Goal: Transaction & Acquisition: Purchase product/service

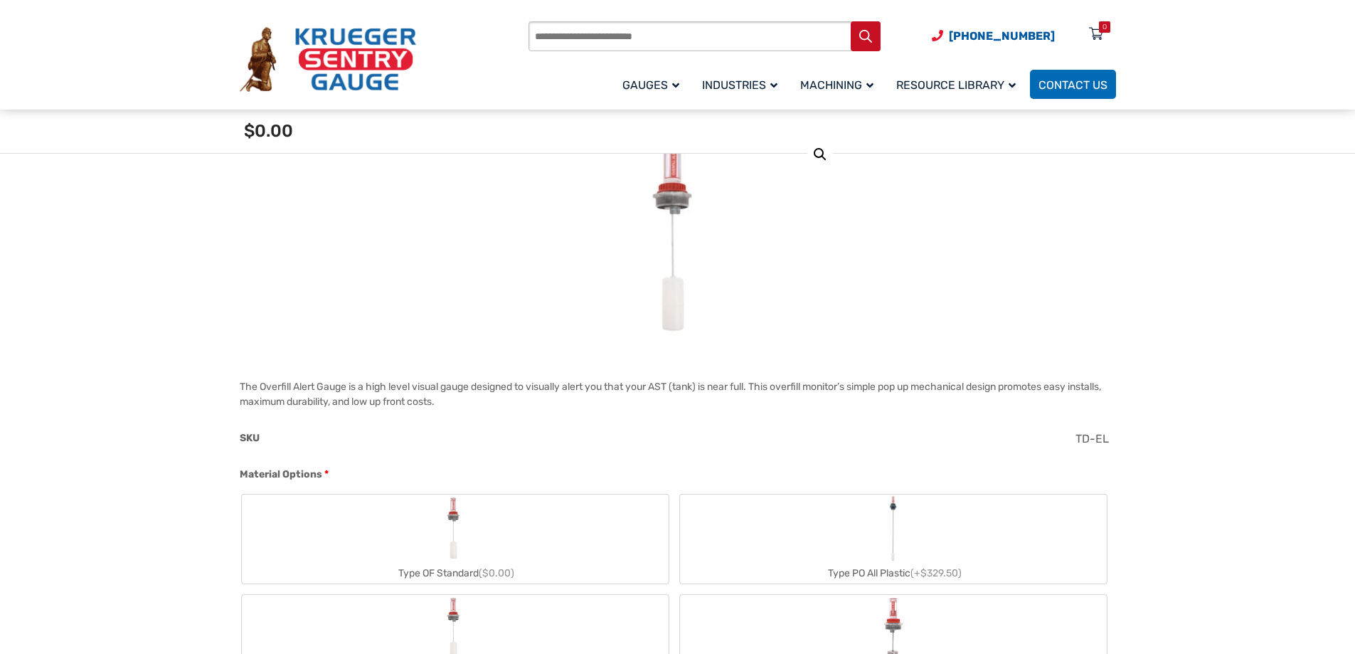
scroll to position [356, 0]
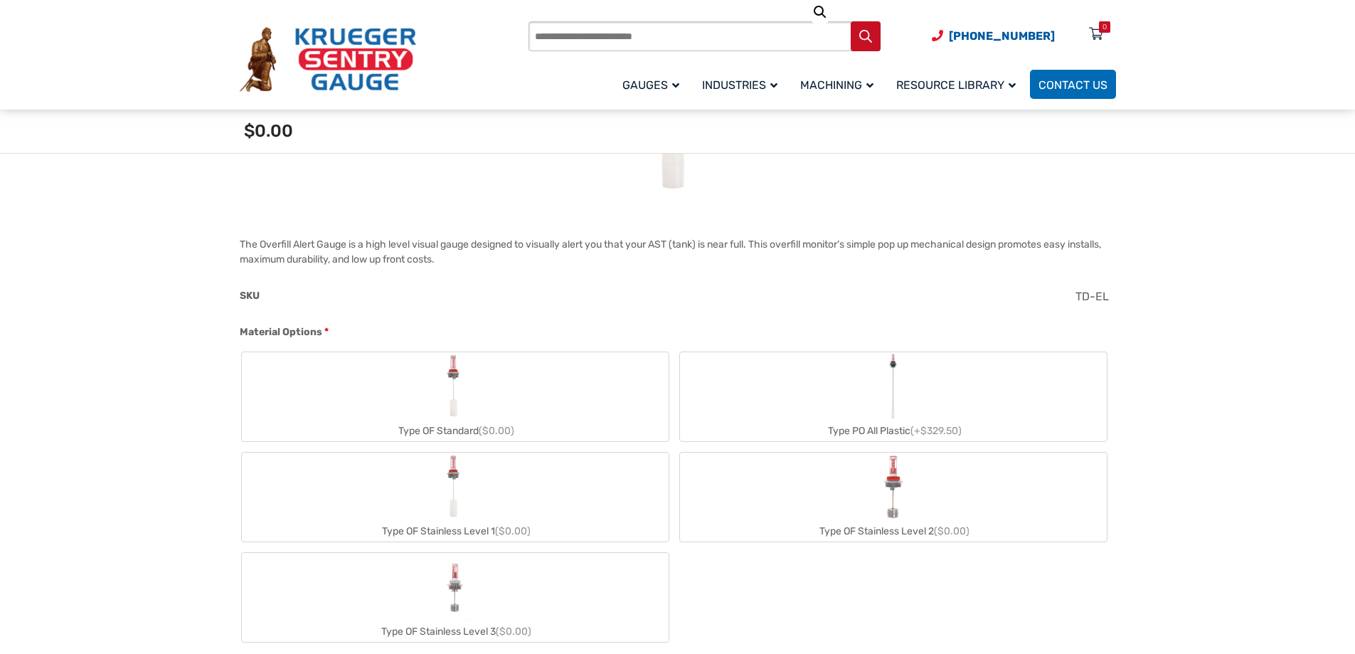
click at [454, 380] on img "Type OF Standard" at bounding box center [455, 386] width 32 height 68
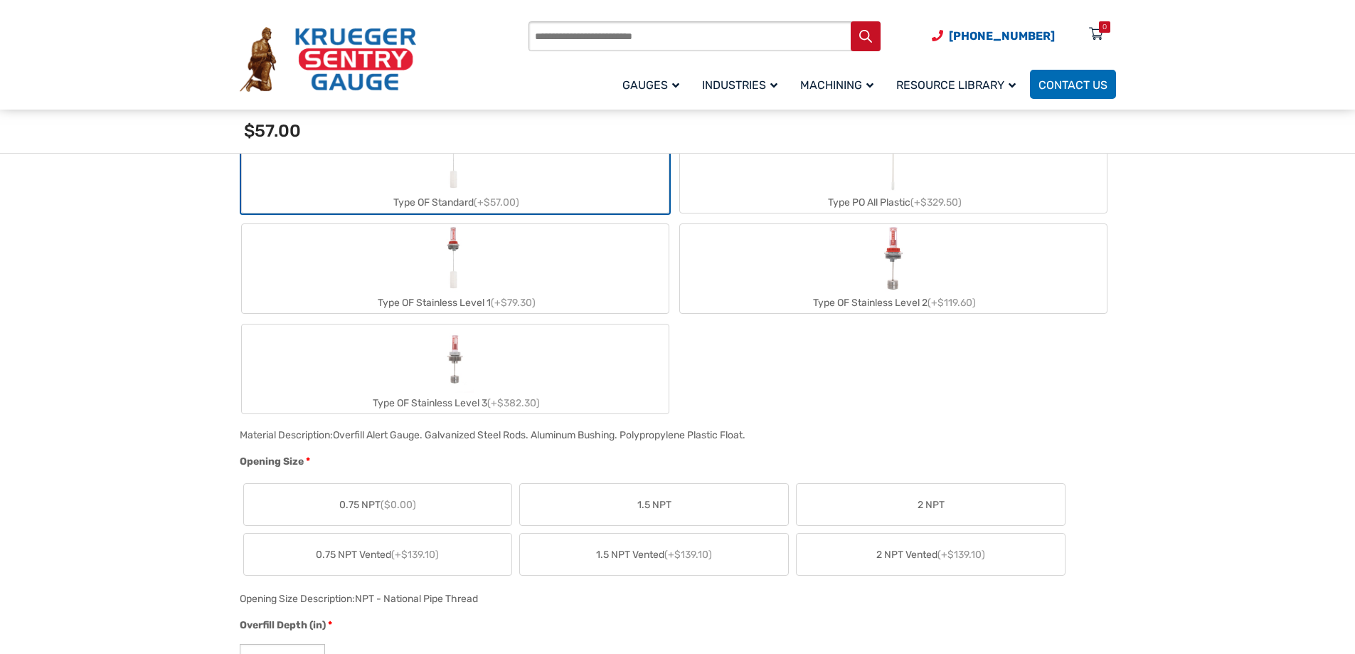
scroll to position [640, 0]
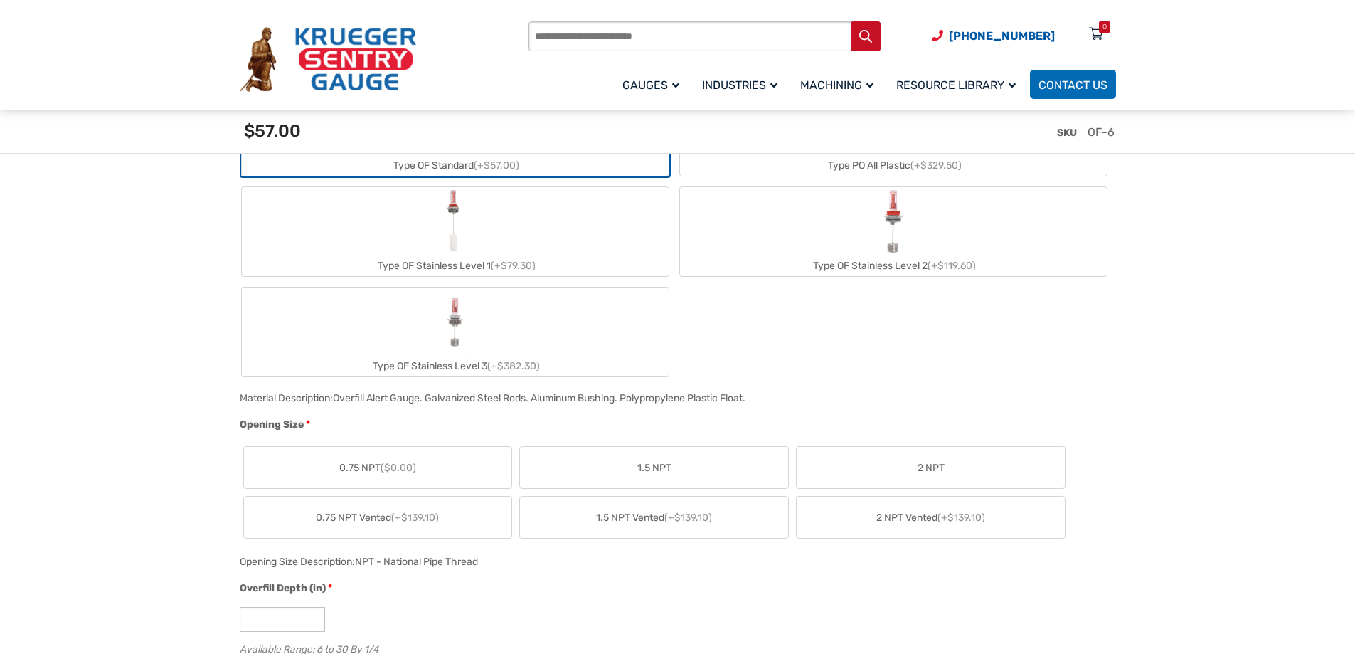
click at [463, 461] on label "0.75 NPT ($0.00)" at bounding box center [378, 467] width 268 height 41
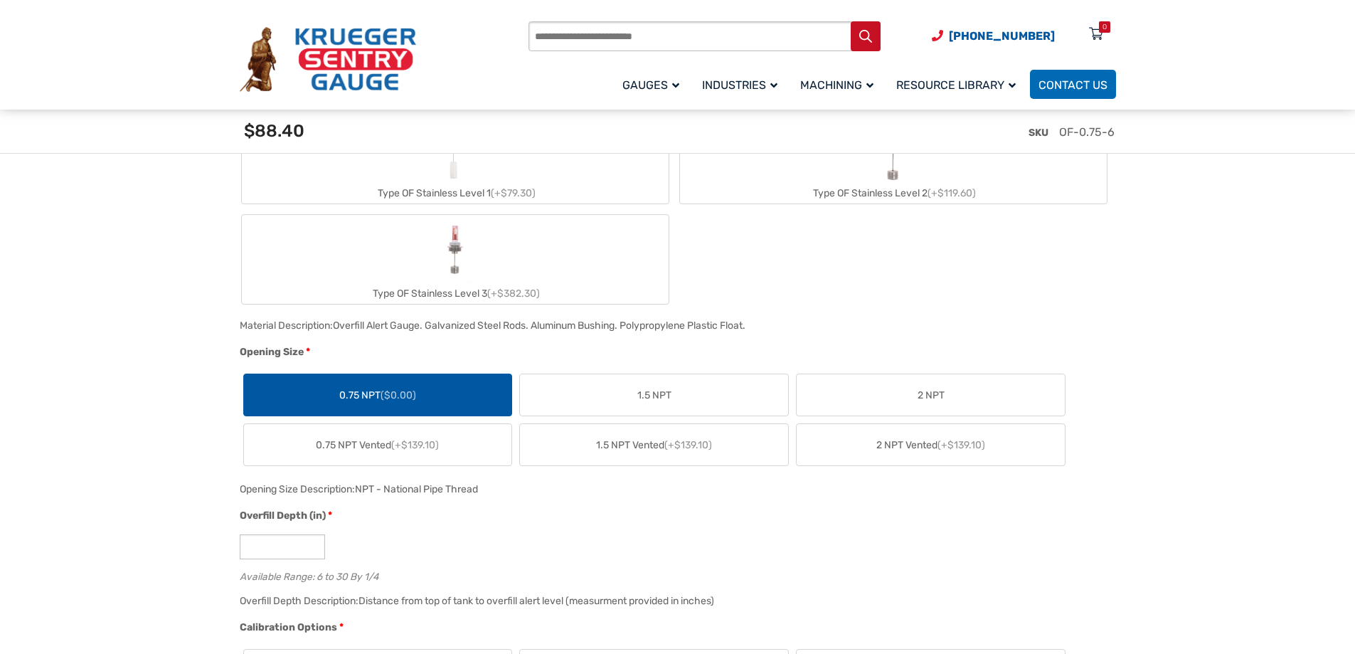
scroll to position [853, 0]
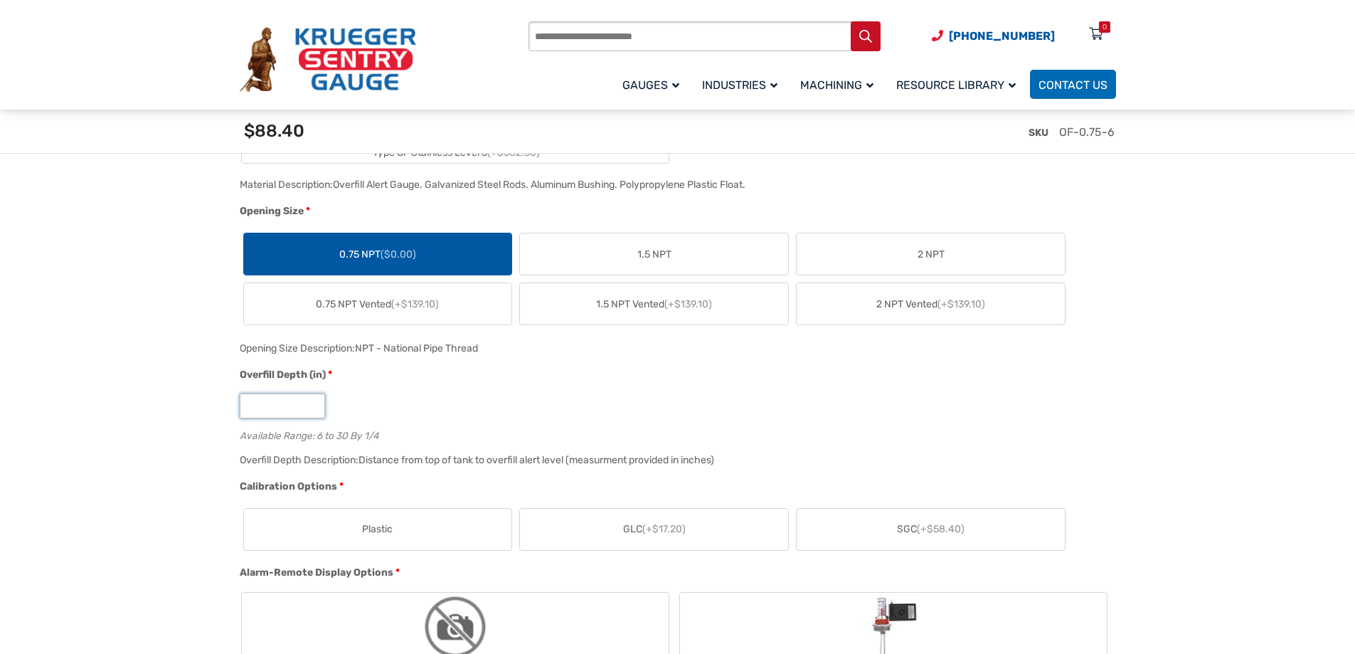
click at [285, 412] on input "*" at bounding box center [282, 405] width 85 height 25
click at [311, 402] on input "*" at bounding box center [282, 405] width 85 height 25
type input "*"
click at [311, 402] on input "*" at bounding box center [282, 405] width 85 height 25
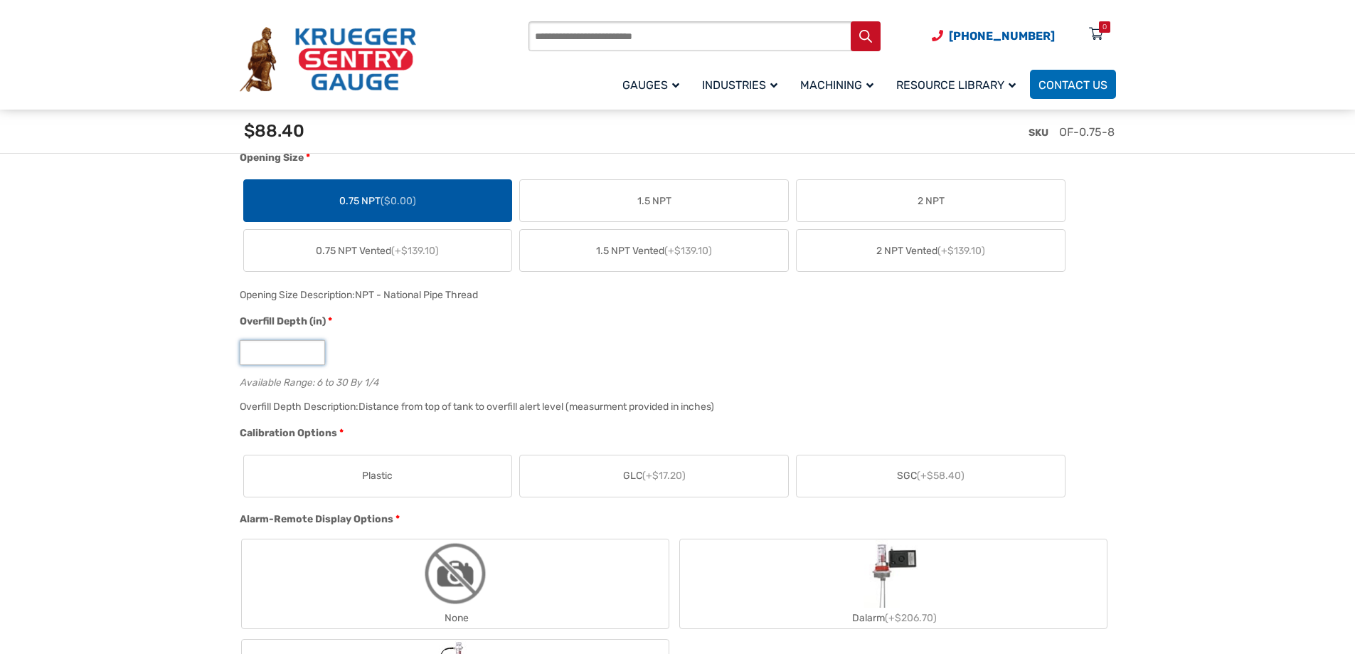
scroll to position [996, 0]
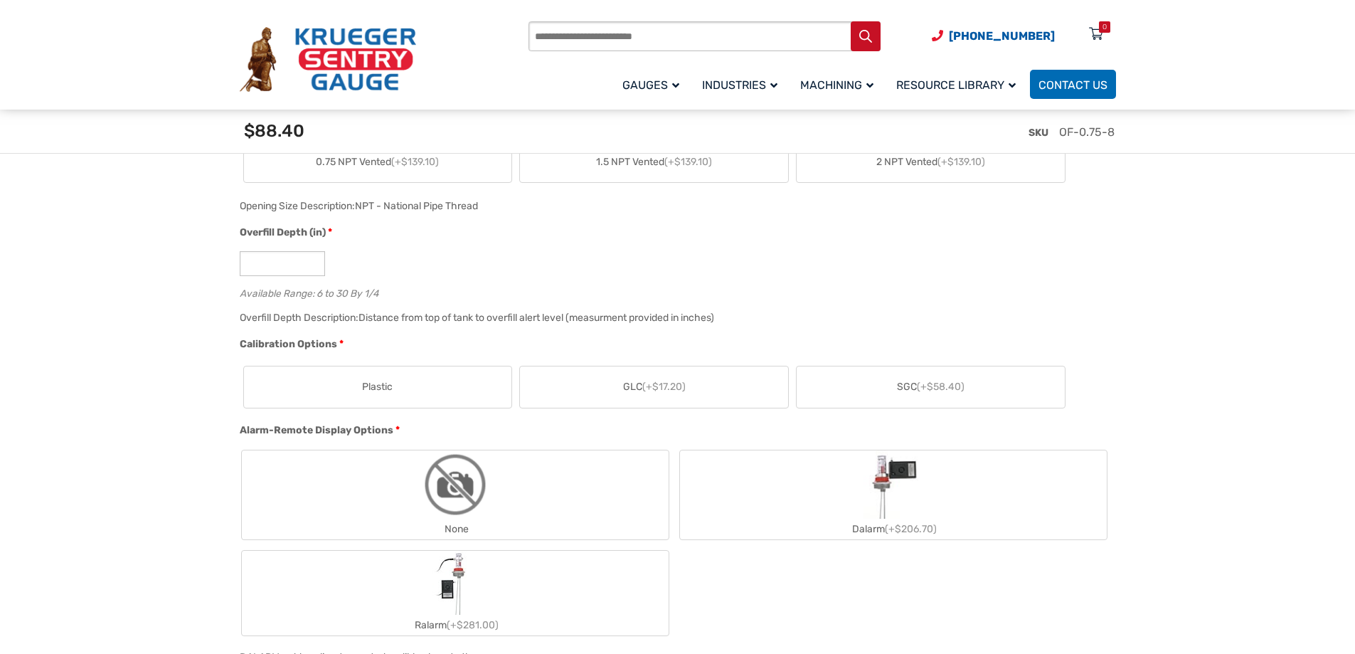
click at [452, 383] on label "Plastic" at bounding box center [378, 386] width 268 height 41
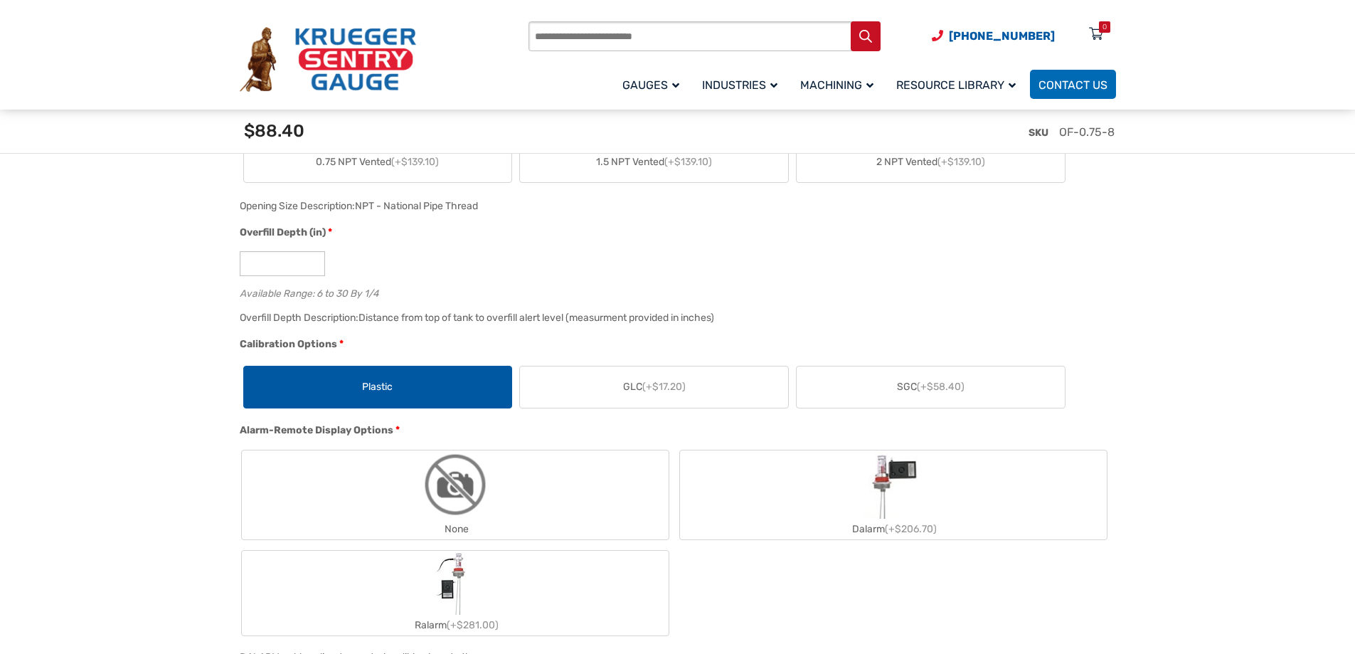
click at [665, 394] on span "GLC (+$17.20)" at bounding box center [654, 386] width 63 height 15
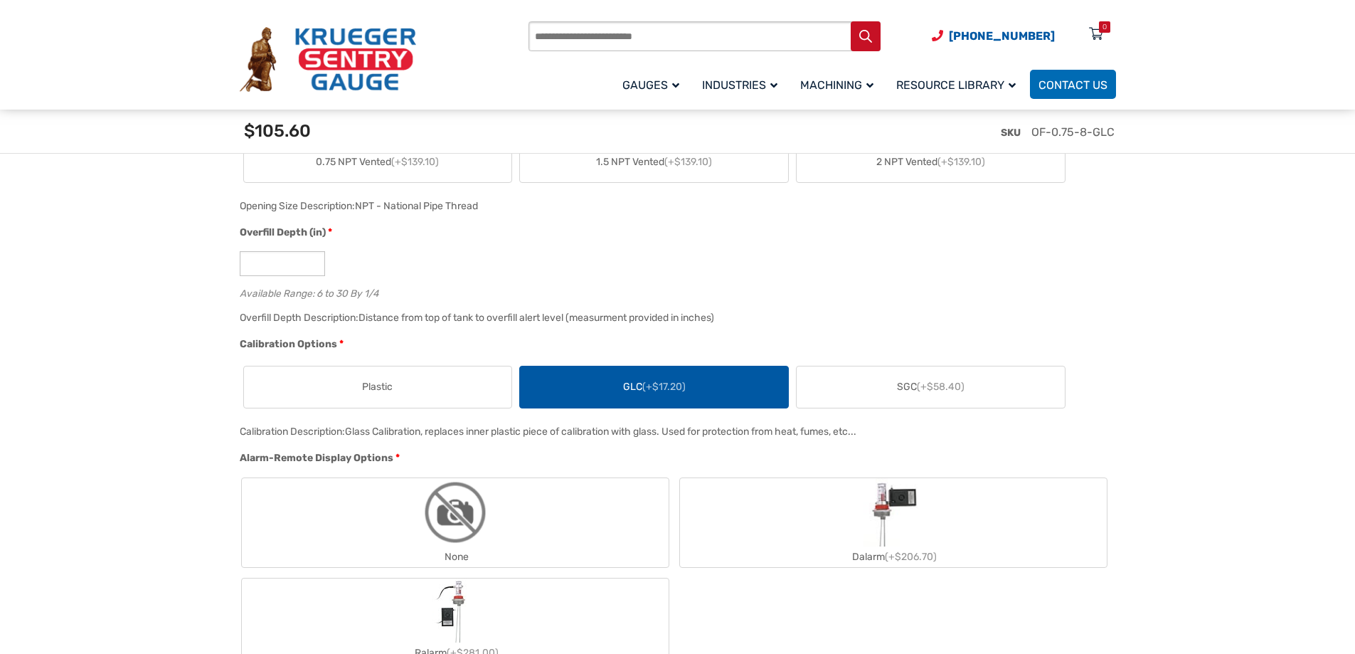
click at [362, 383] on span "Plastic" at bounding box center [377, 386] width 31 height 15
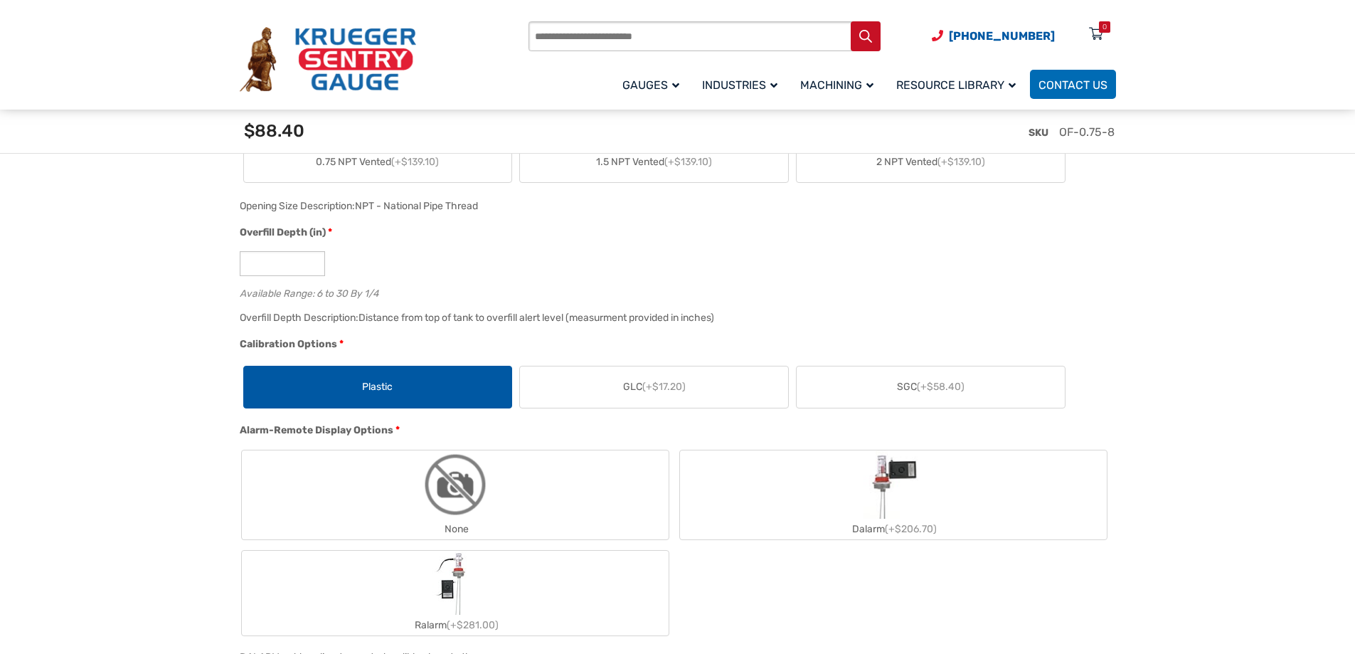
click at [929, 385] on span "(+$58.40)" at bounding box center [941, 386] width 48 height 12
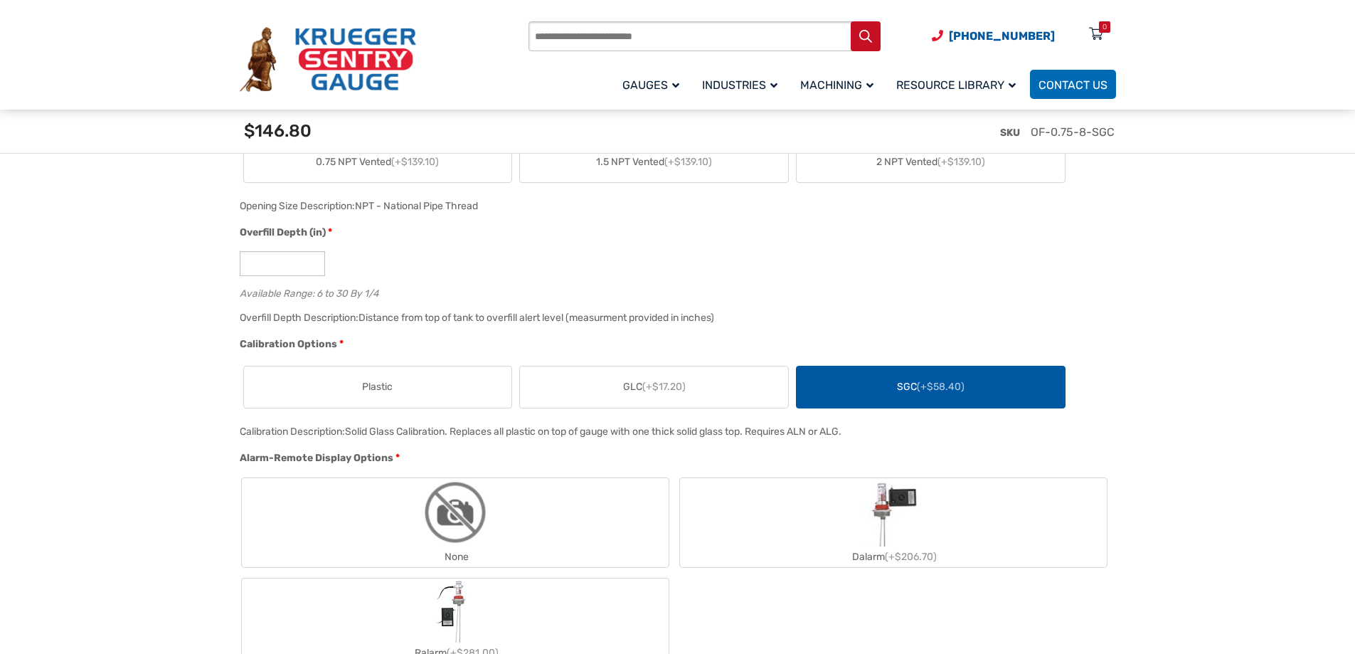
click at [667, 388] on span "(+$17.20)" at bounding box center [663, 386] width 43 height 12
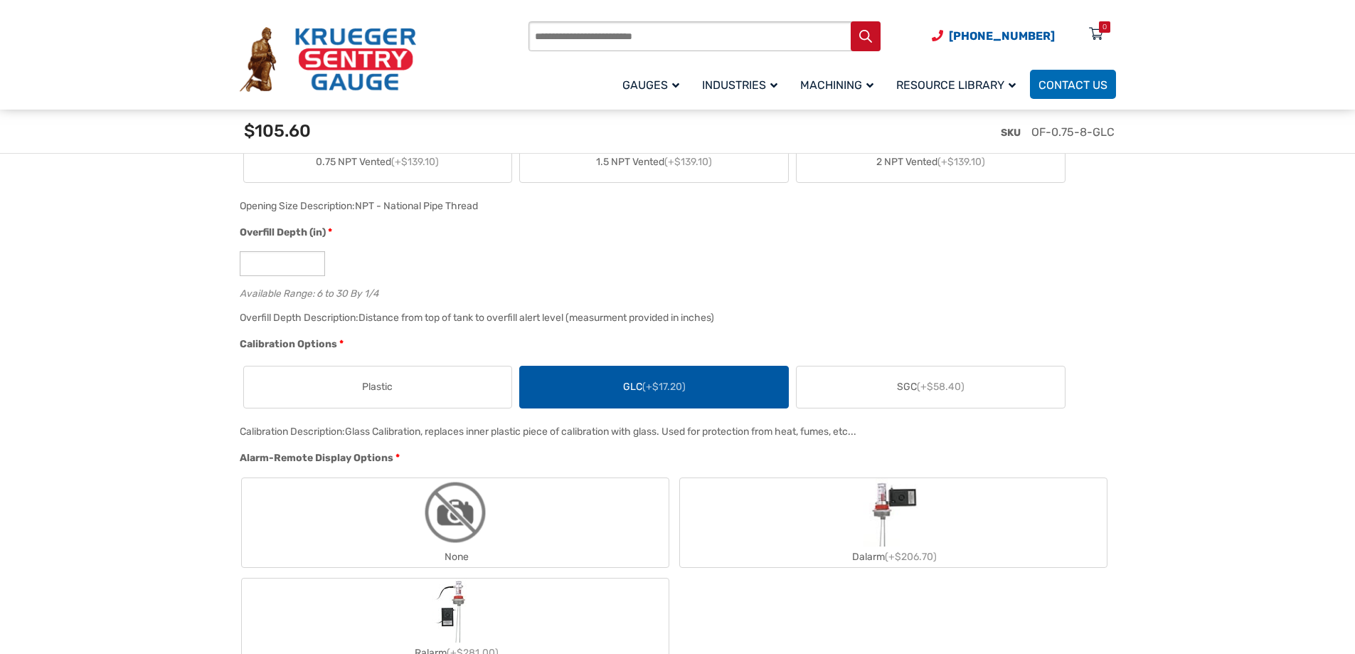
click at [386, 383] on span "Plastic" at bounding box center [377, 386] width 31 height 15
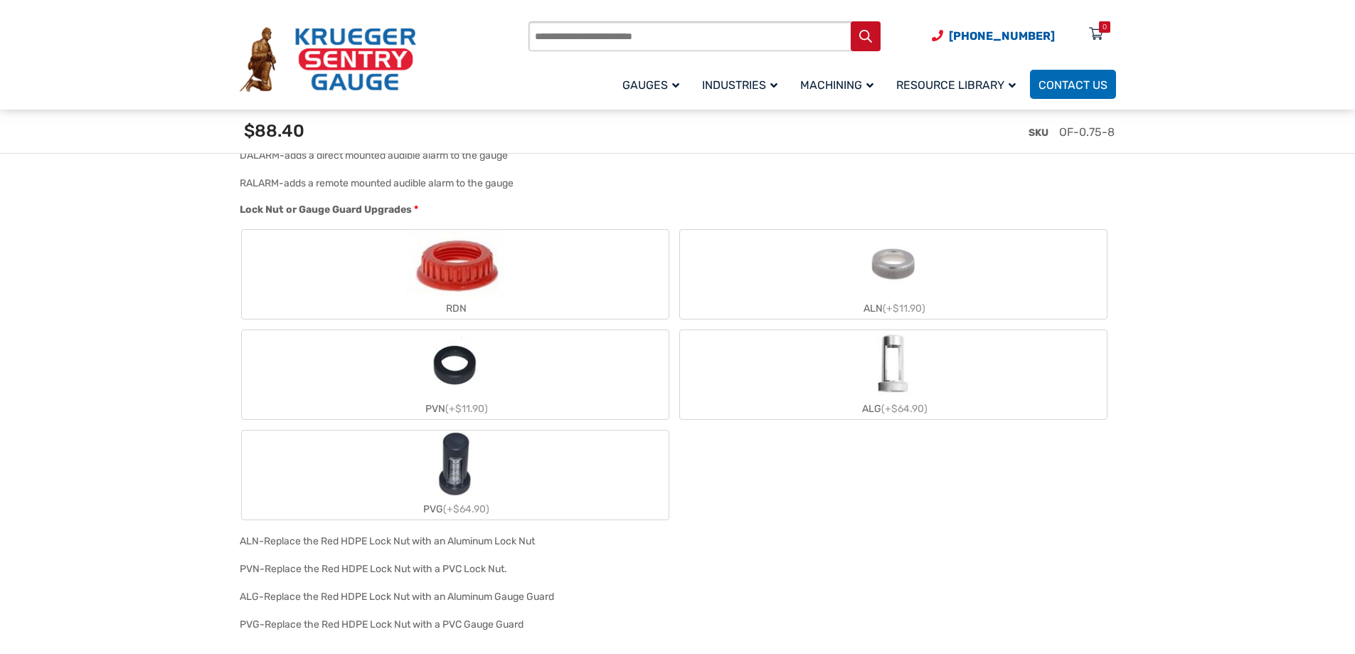
scroll to position [1493, 0]
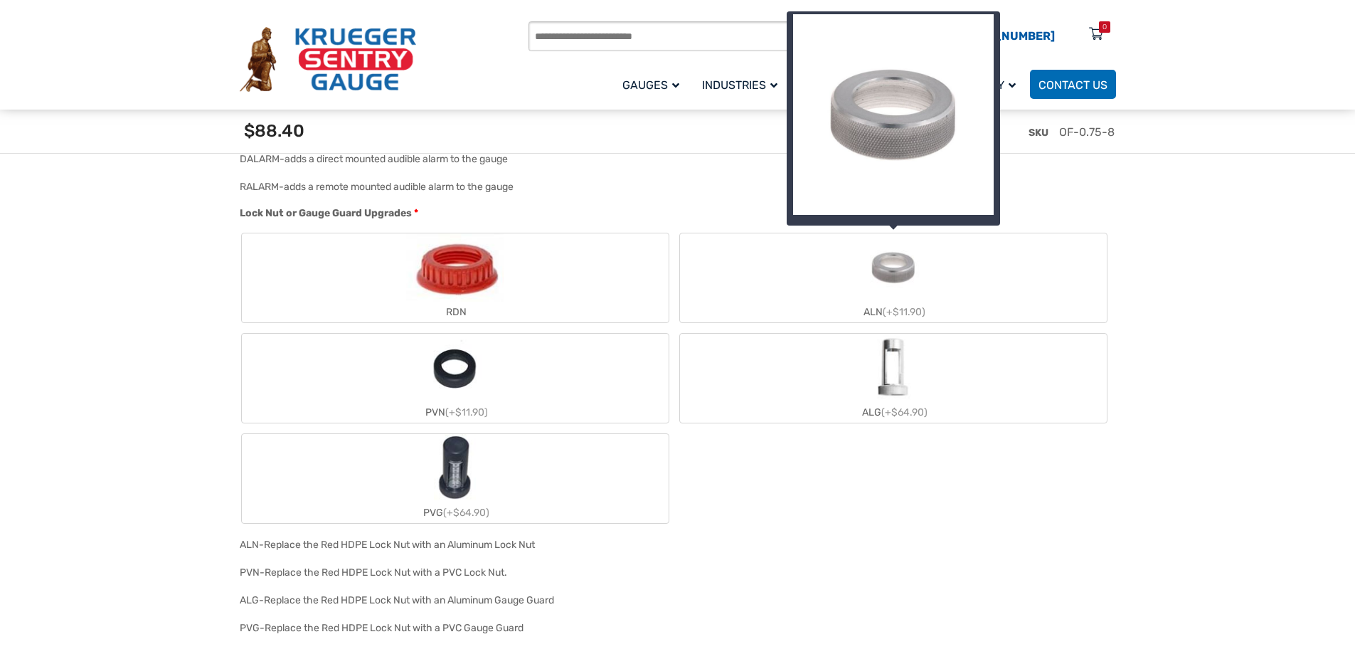
click at [958, 271] on label "ALN (+$11.90)" at bounding box center [893, 277] width 427 height 89
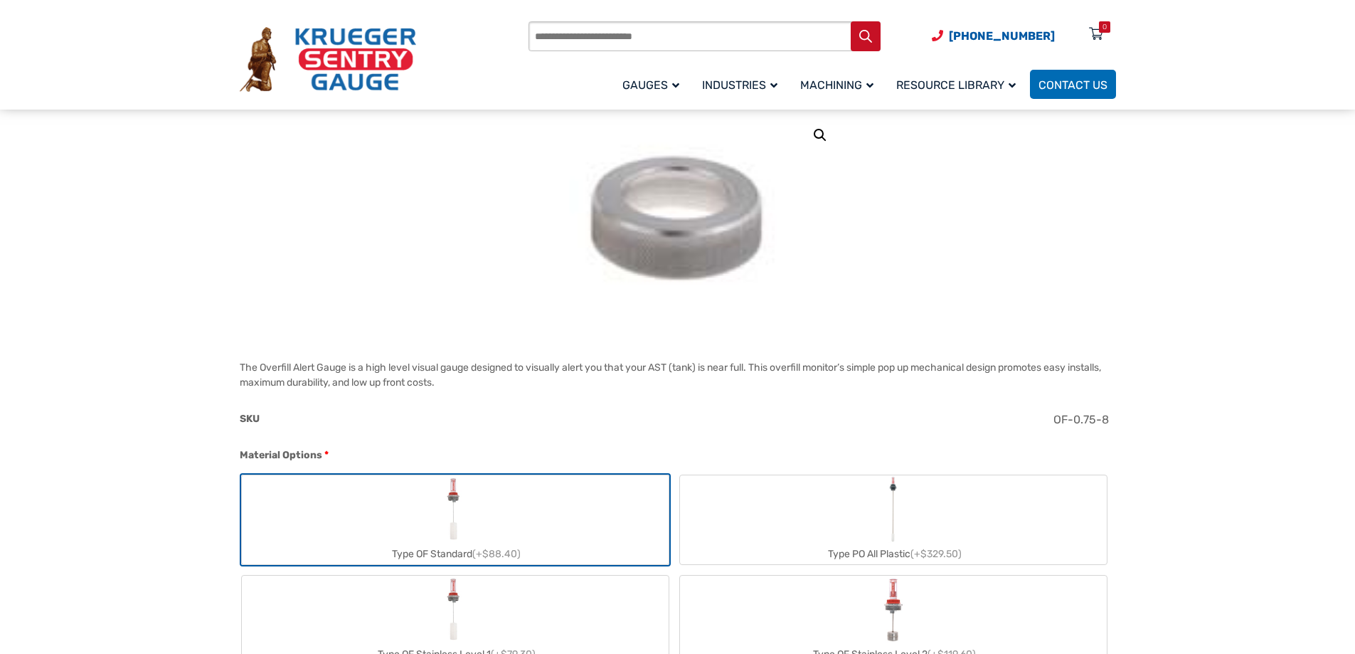
scroll to position [0, 0]
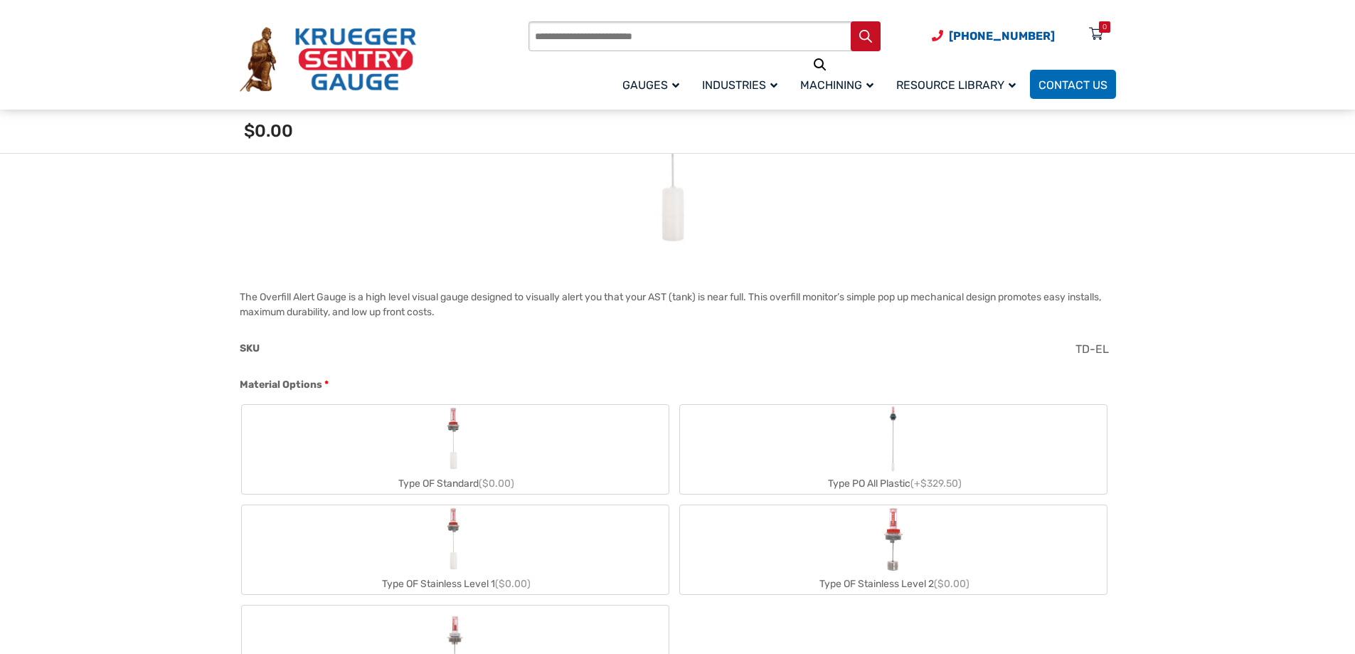
scroll to position [284, 0]
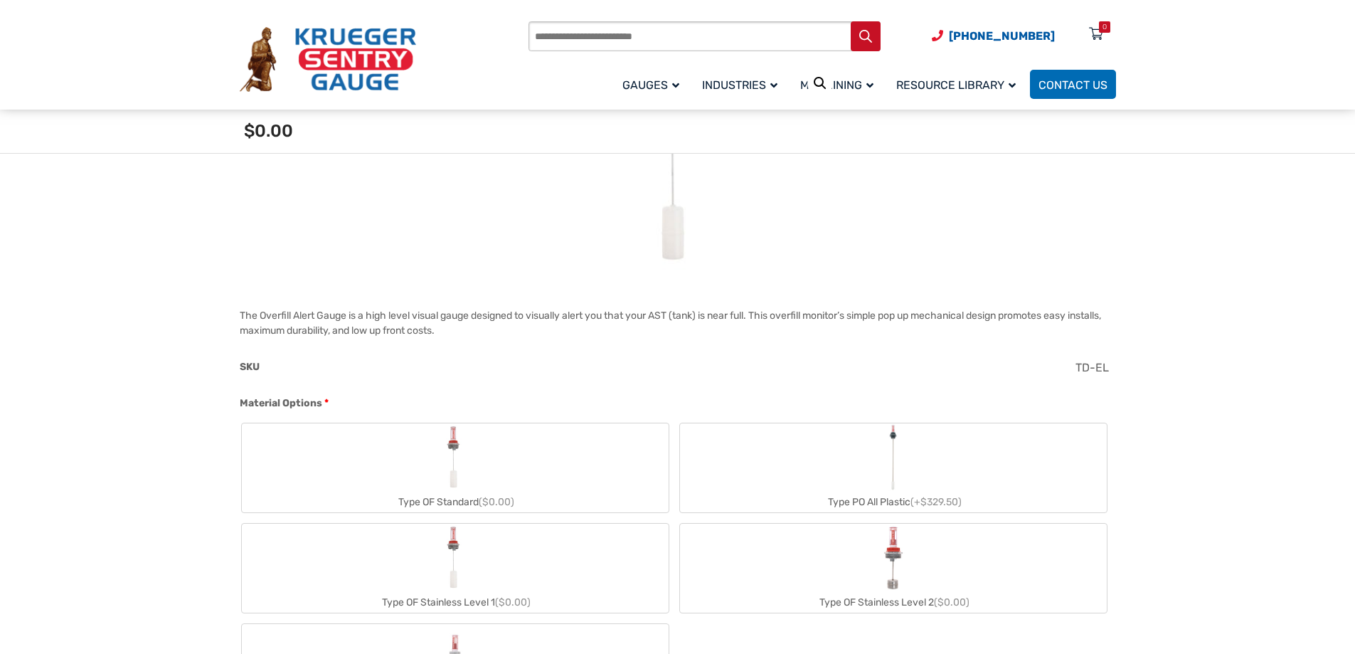
click at [457, 471] on img "Type OF Standard" at bounding box center [455, 457] width 32 height 68
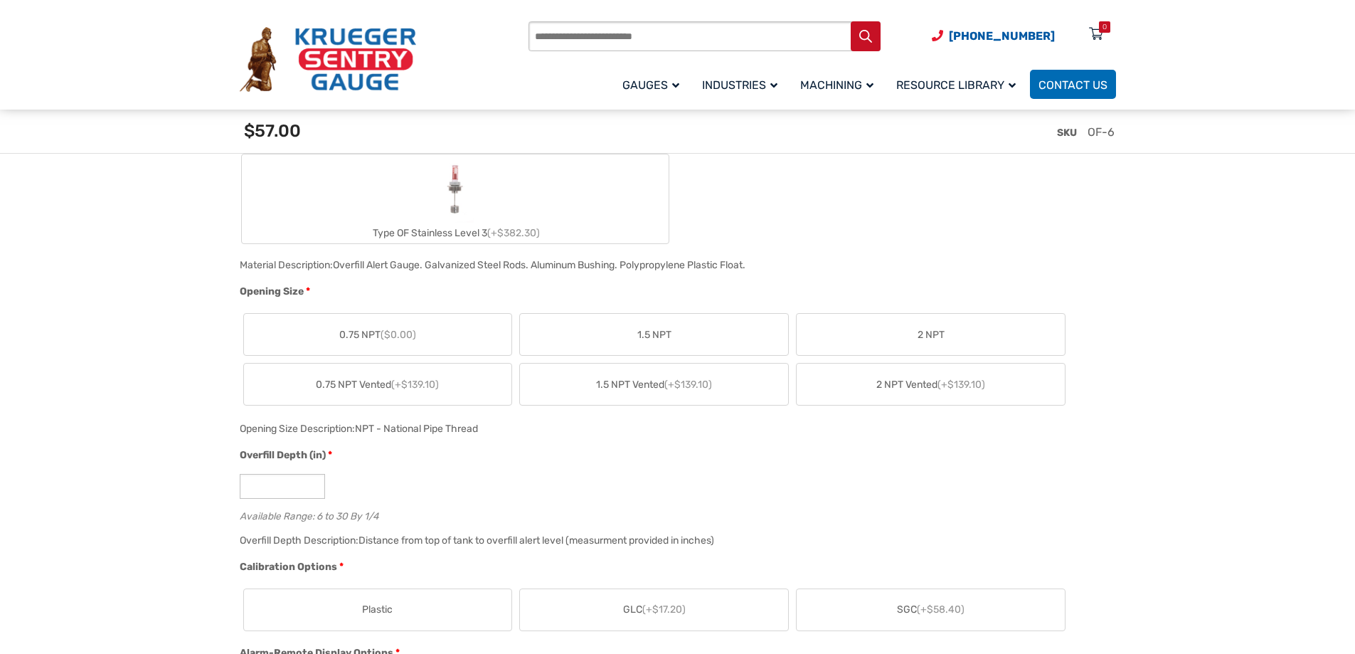
scroll to position [782, 0]
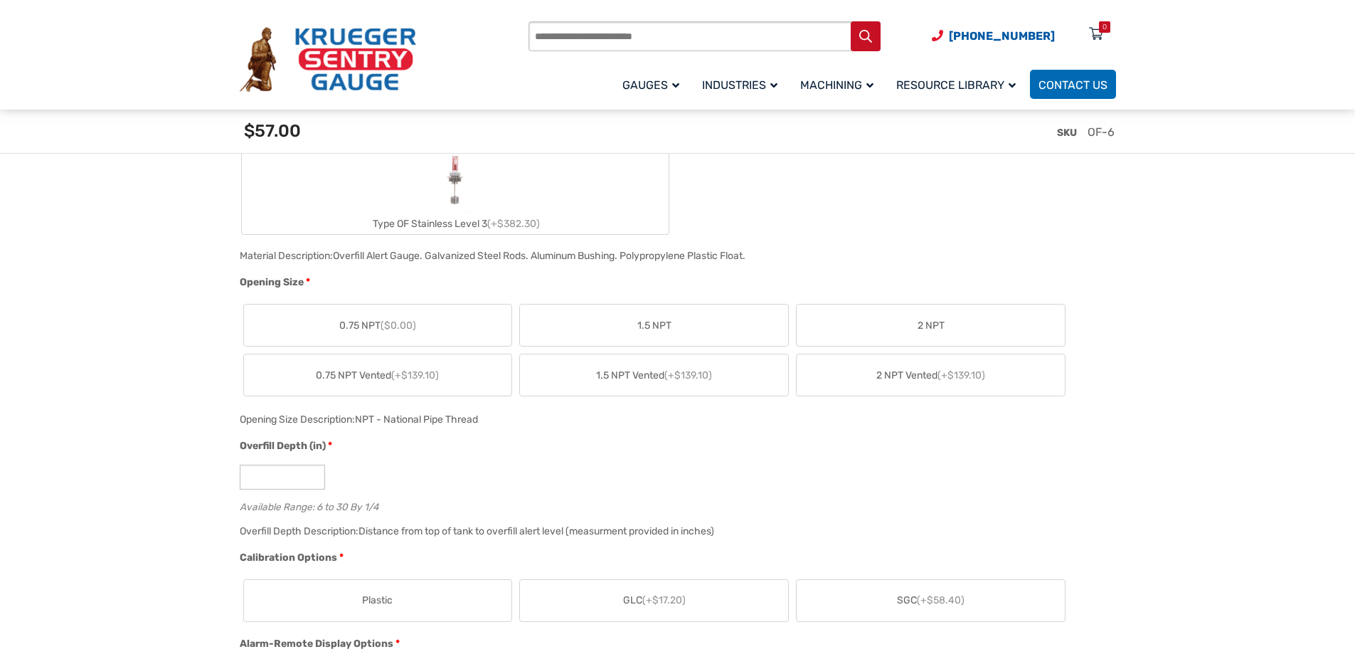
click at [436, 322] on label "0.75 NPT ($0.00)" at bounding box center [378, 324] width 268 height 41
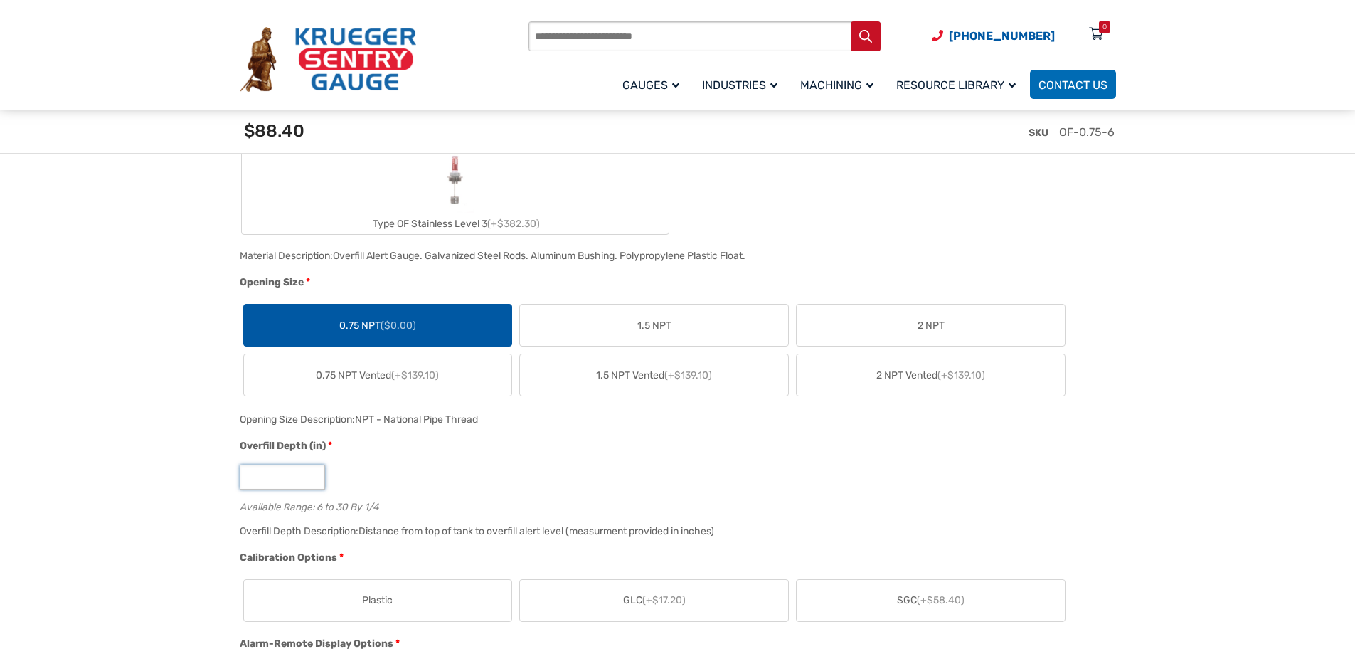
click at [314, 474] on input "*" at bounding box center [282, 476] width 85 height 25
type input "*"
click at [314, 474] on input "*" at bounding box center [282, 476] width 85 height 25
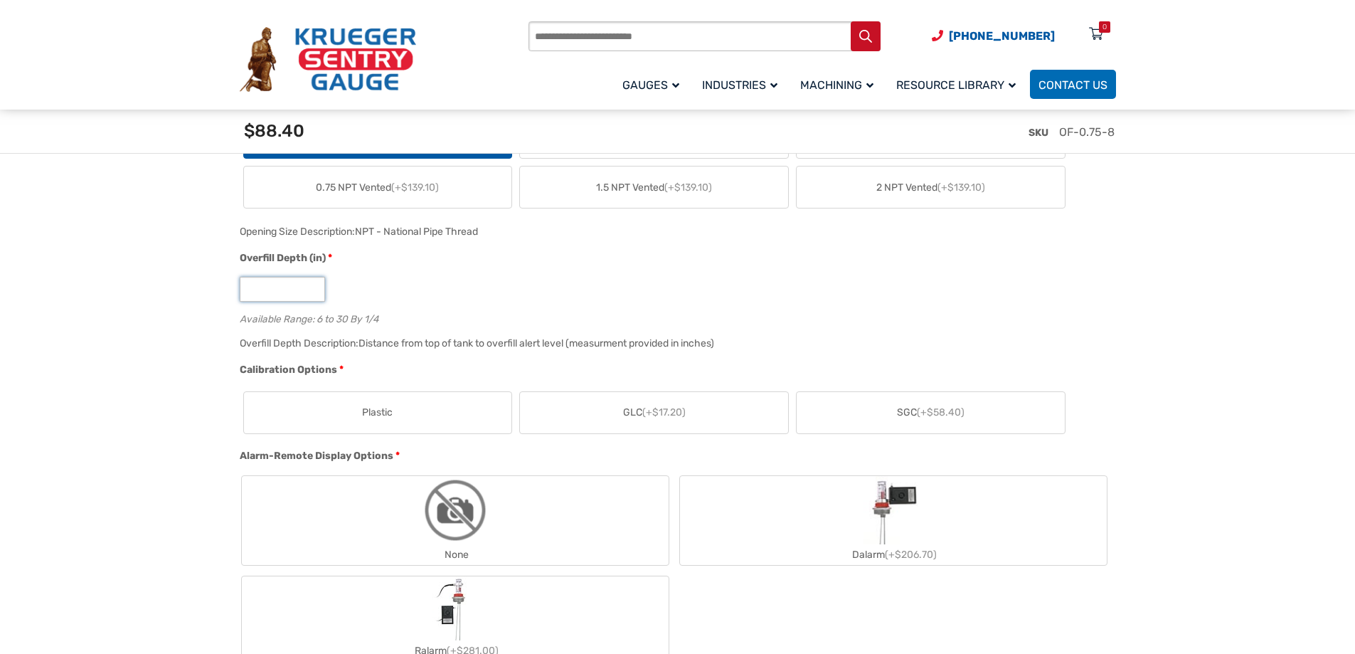
scroll to position [996, 0]
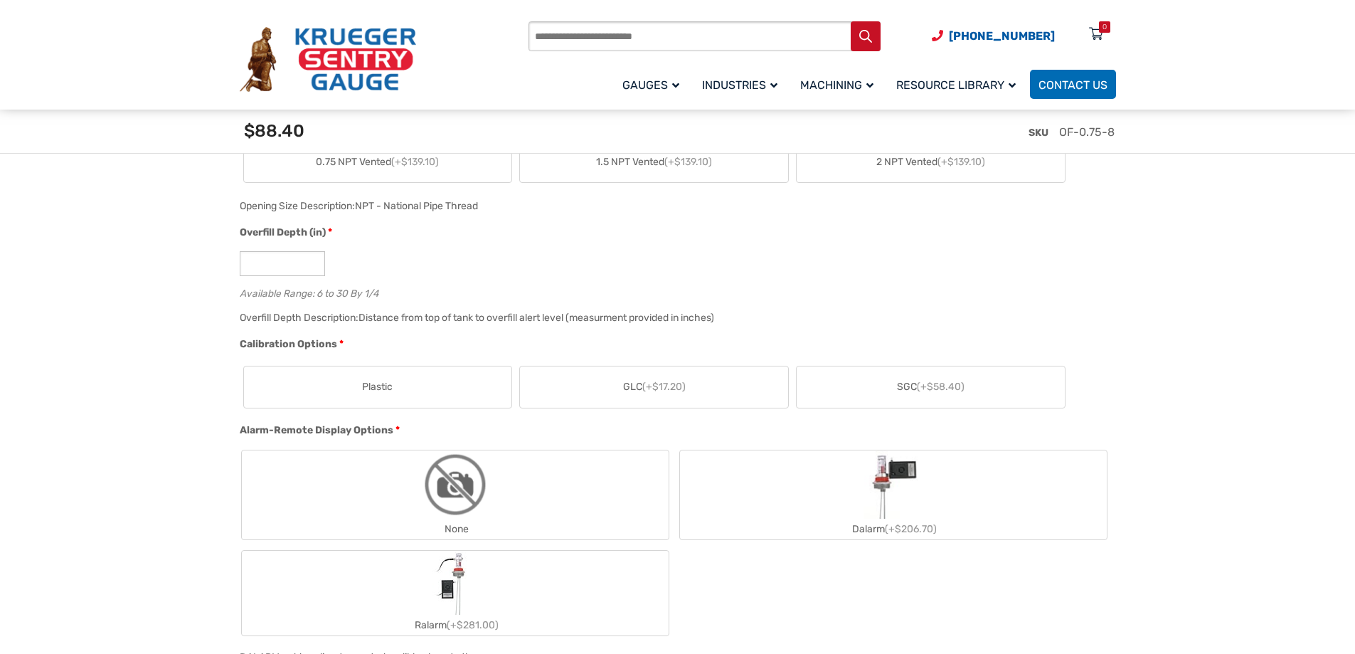
click at [652, 390] on span "(+$17.20)" at bounding box center [663, 386] width 43 height 12
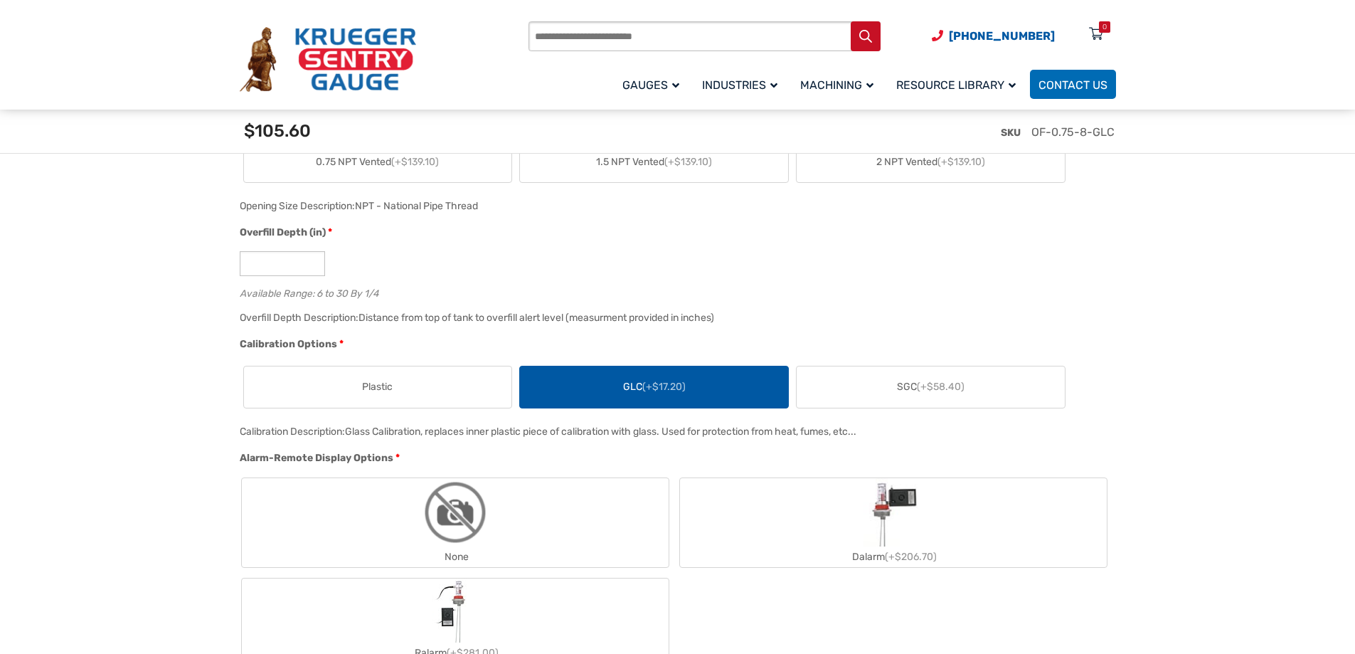
click at [919, 379] on label "SGC (+$58.40)" at bounding box center [930, 386] width 268 height 41
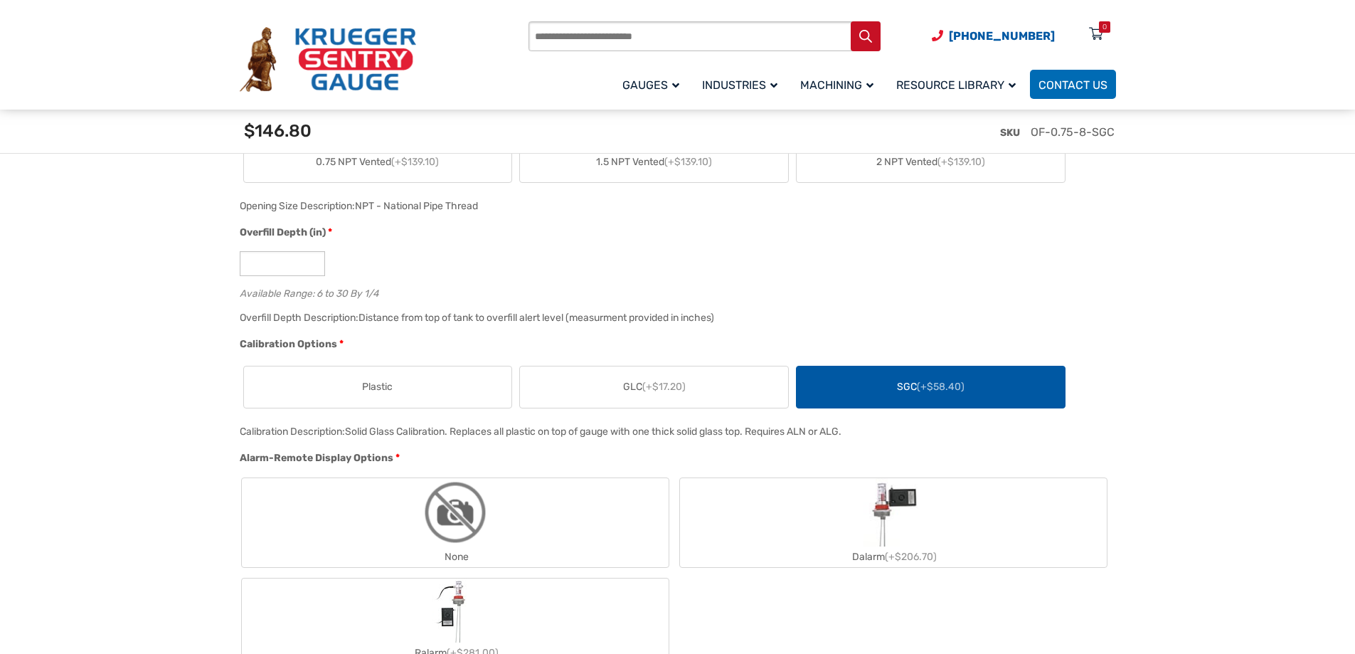
click at [408, 387] on label "Plastic" at bounding box center [378, 386] width 268 height 41
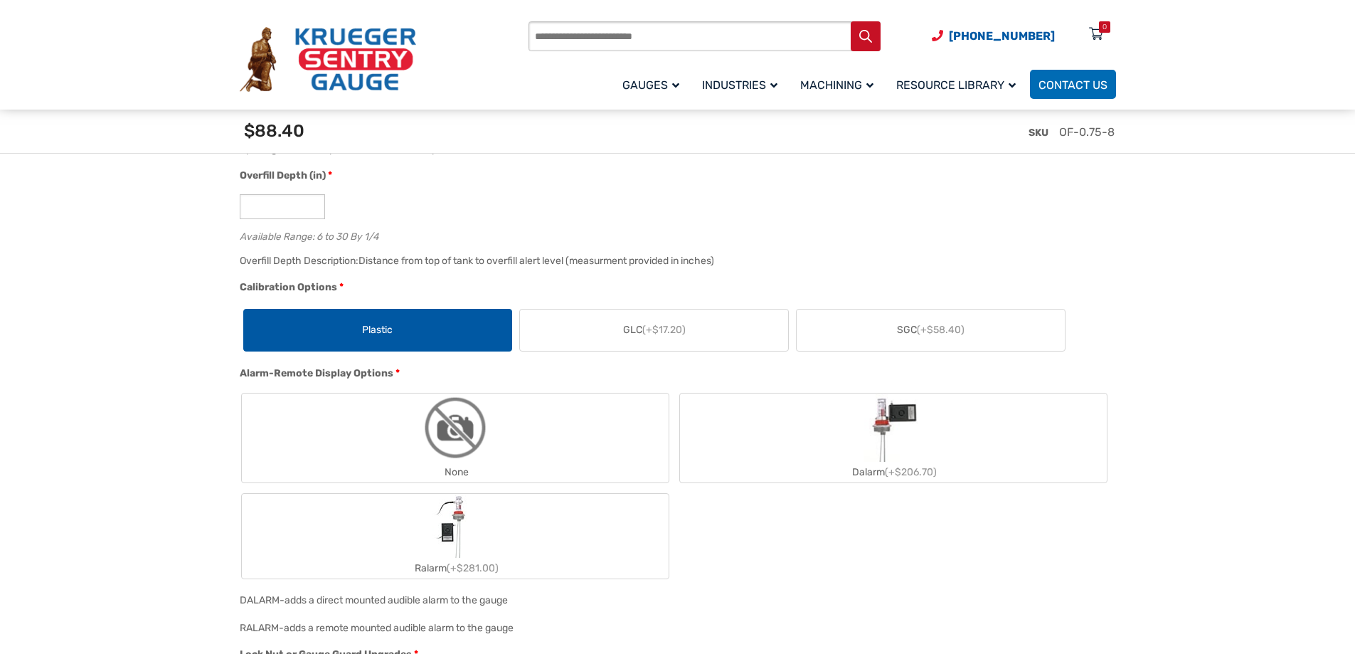
scroll to position [1138, 0]
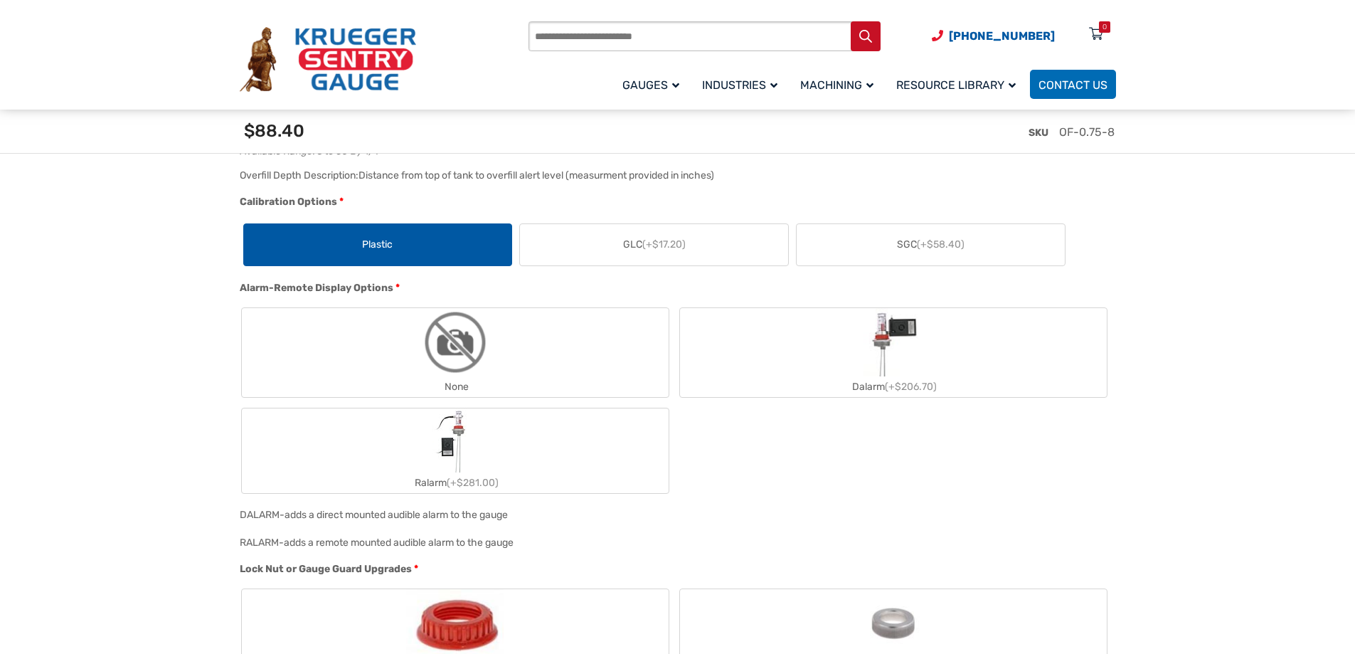
click at [448, 347] on img "None" at bounding box center [455, 342] width 68 height 68
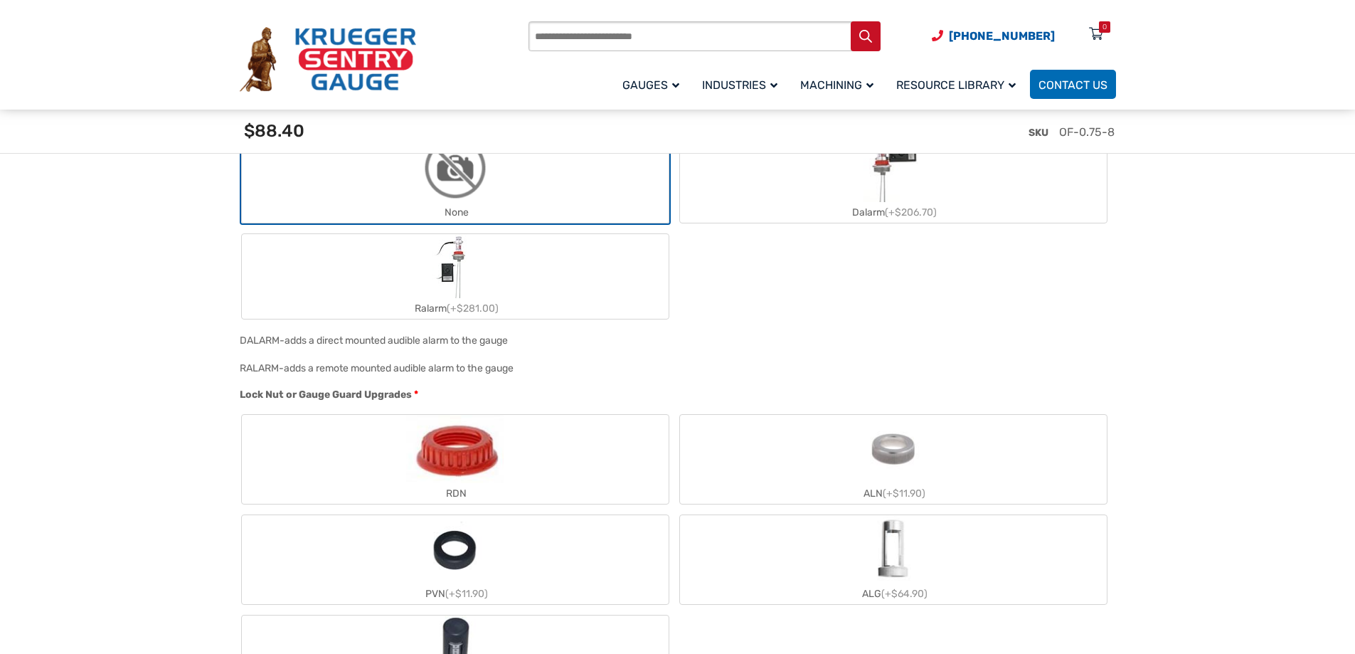
scroll to position [1422, 0]
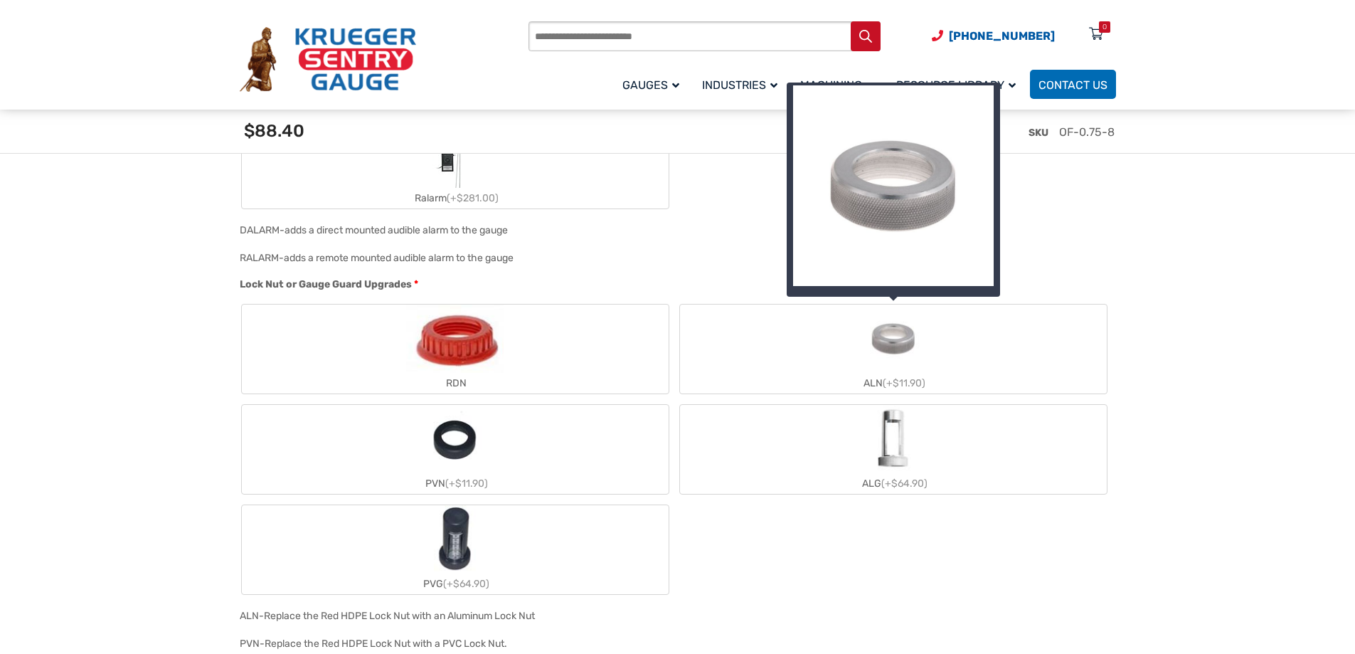
click at [903, 343] on img "ALN" at bounding box center [893, 338] width 68 height 68
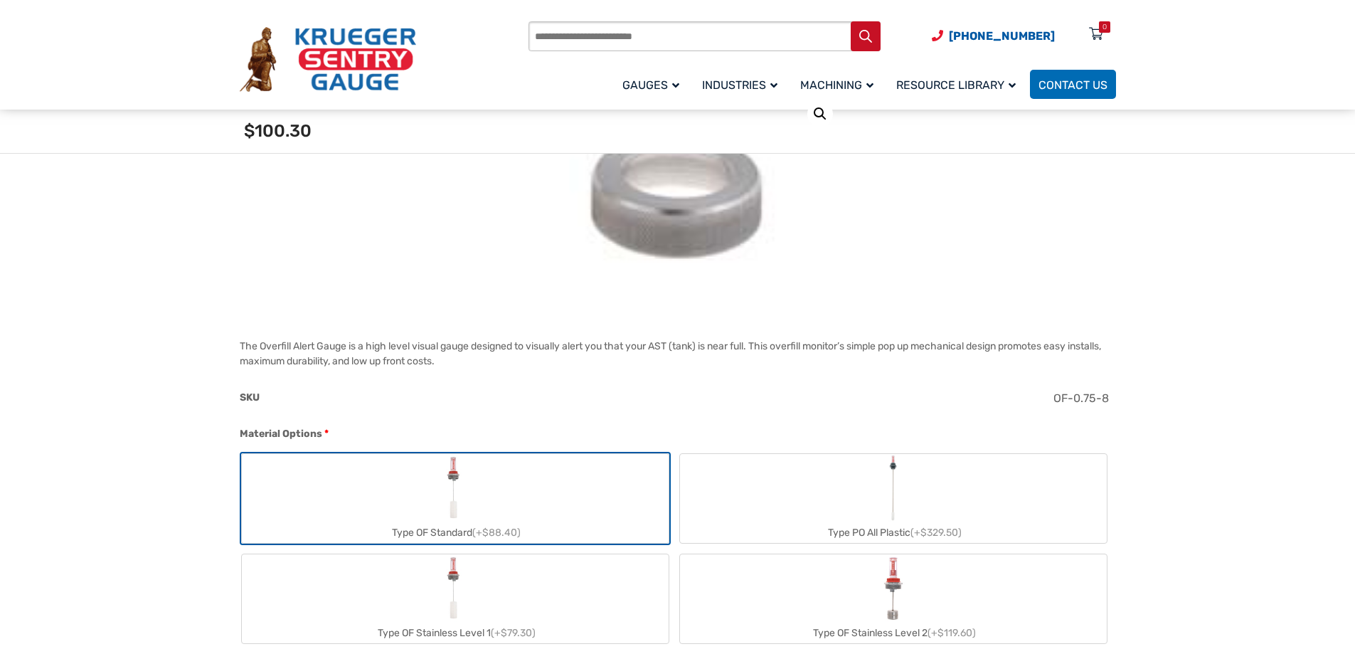
scroll to position [284, 0]
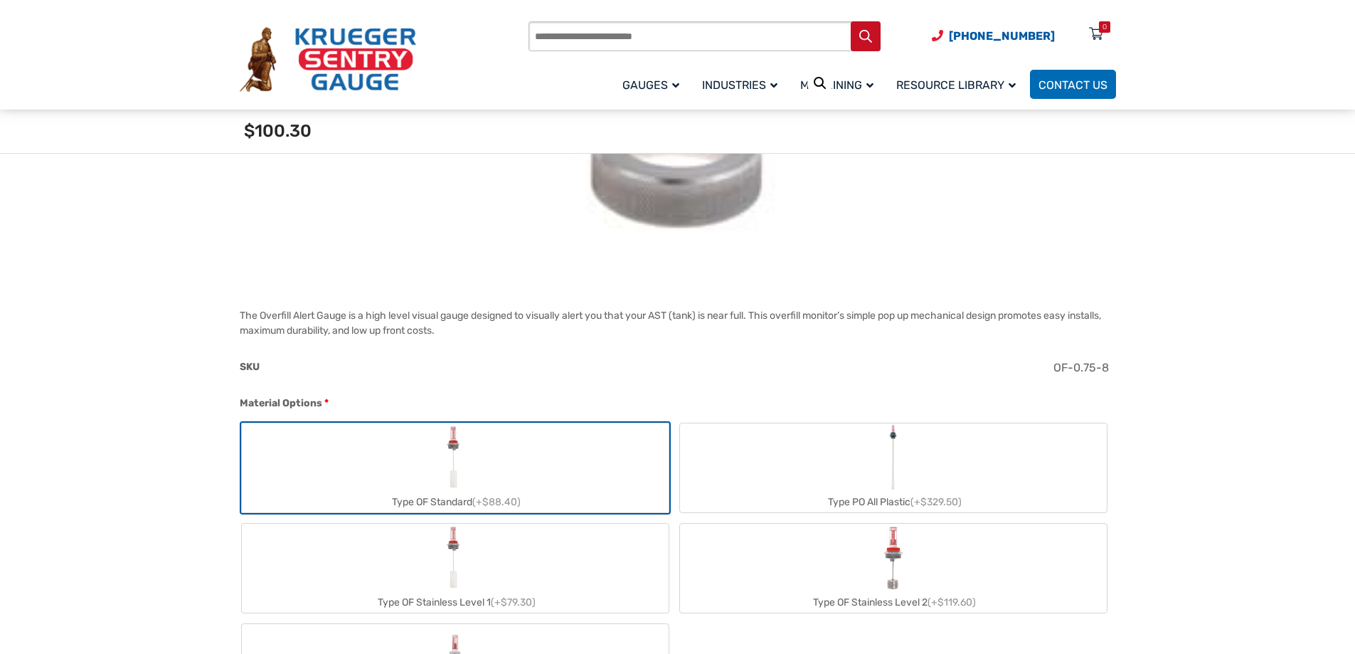
click at [998, 482] on label "Type PO All Plastic (+$329.50)" at bounding box center [893, 467] width 427 height 89
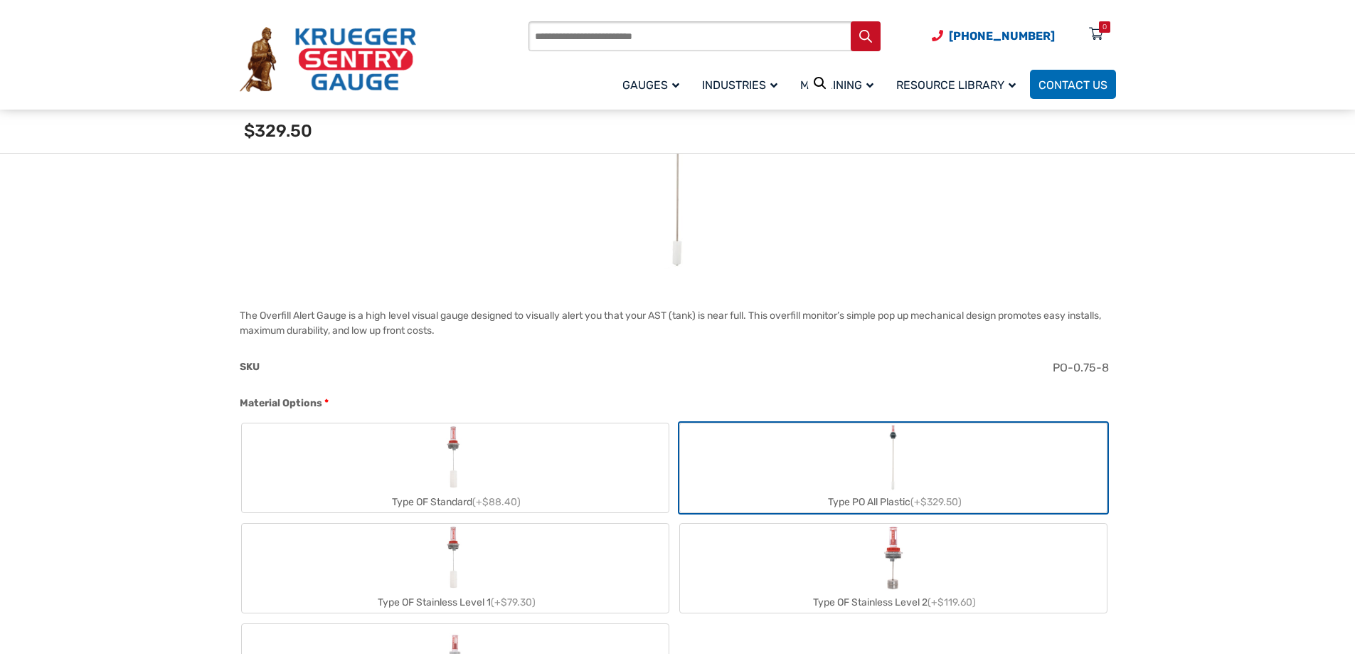
click at [603, 477] on label "Type OF Standard (+$88.40)" at bounding box center [455, 467] width 427 height 89
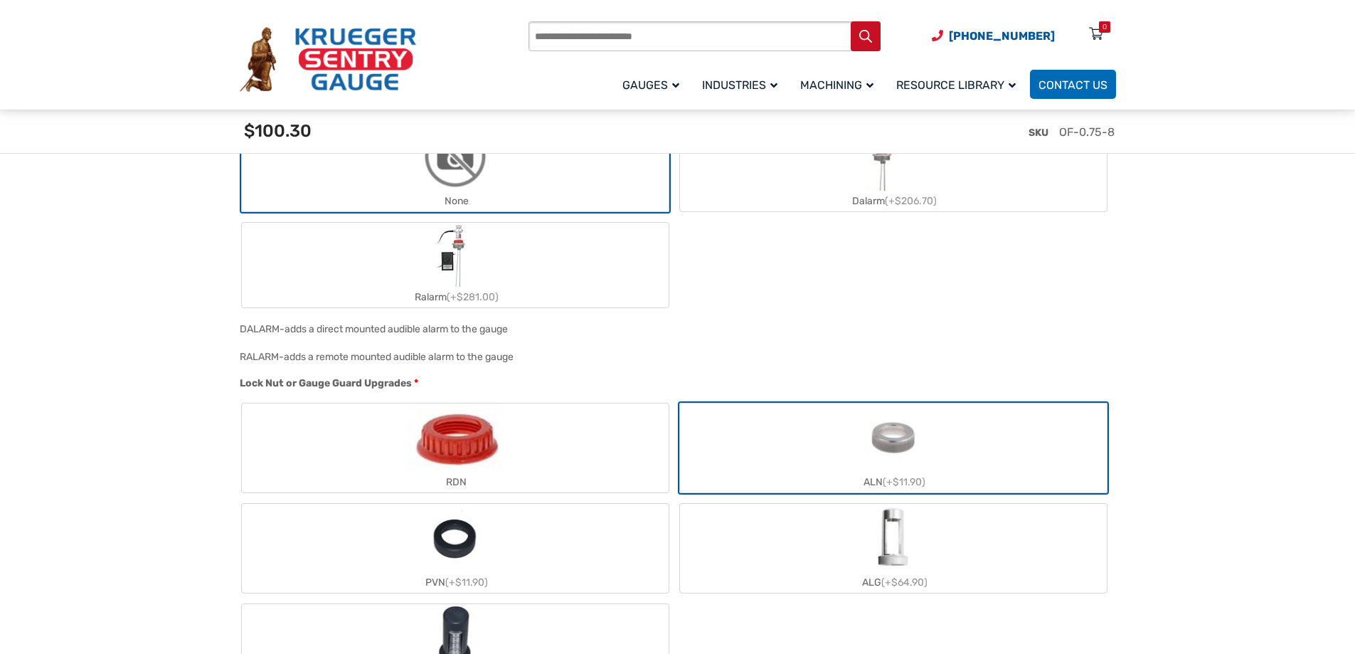
scroll to position [1351, 0]
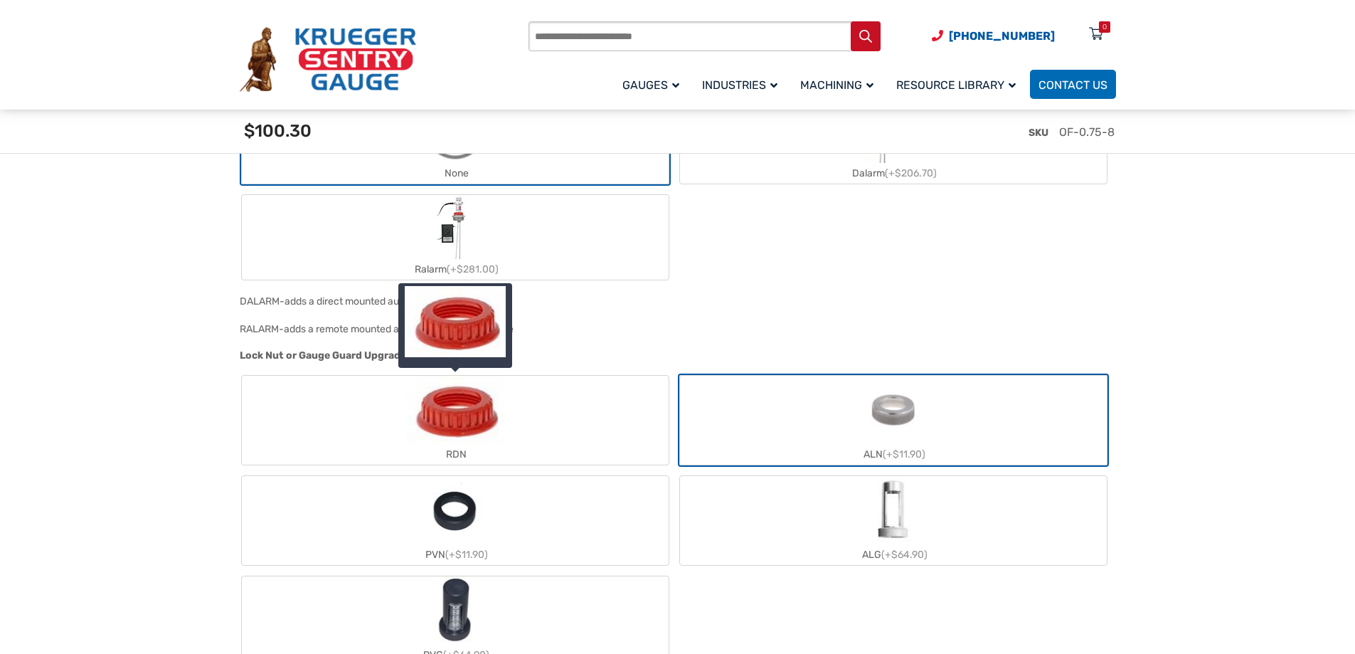
click at [531, 449] on div "RDN" at bounding box center [455, 454] width 427 height 21
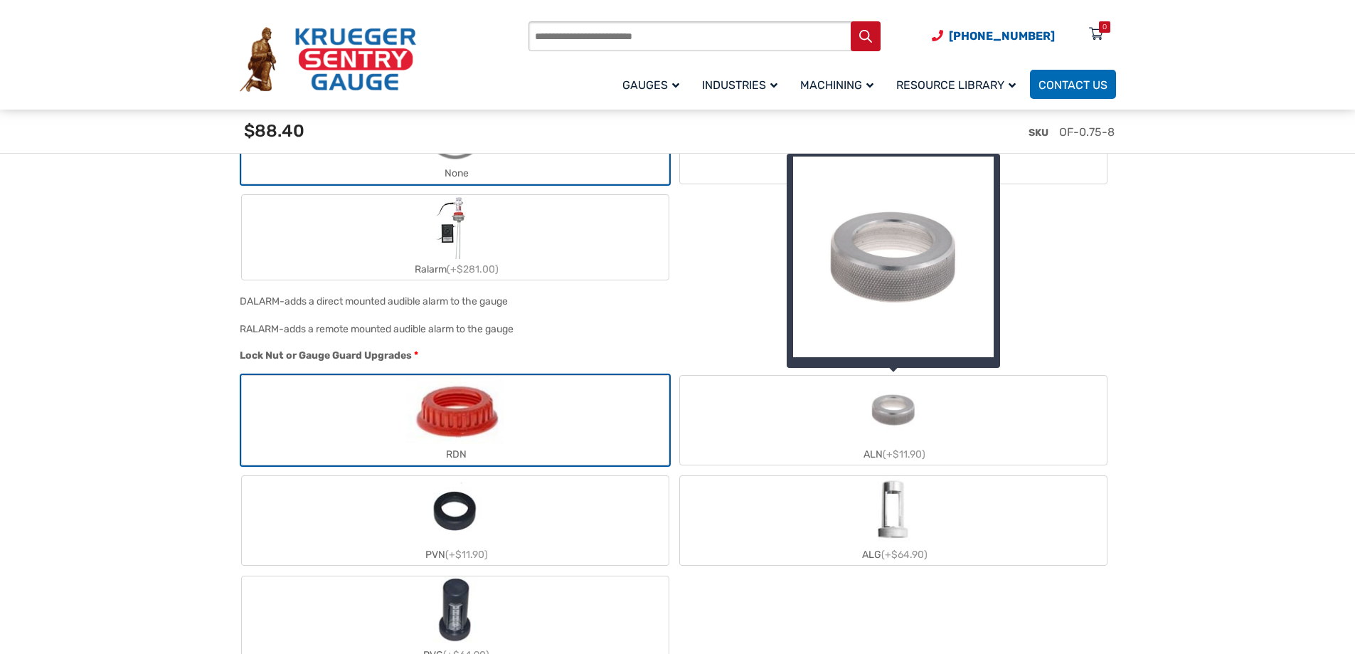
click at [1012, 421] on label "ALN (+$11.90)" at bounding box center [893, 419] width 427 height 89
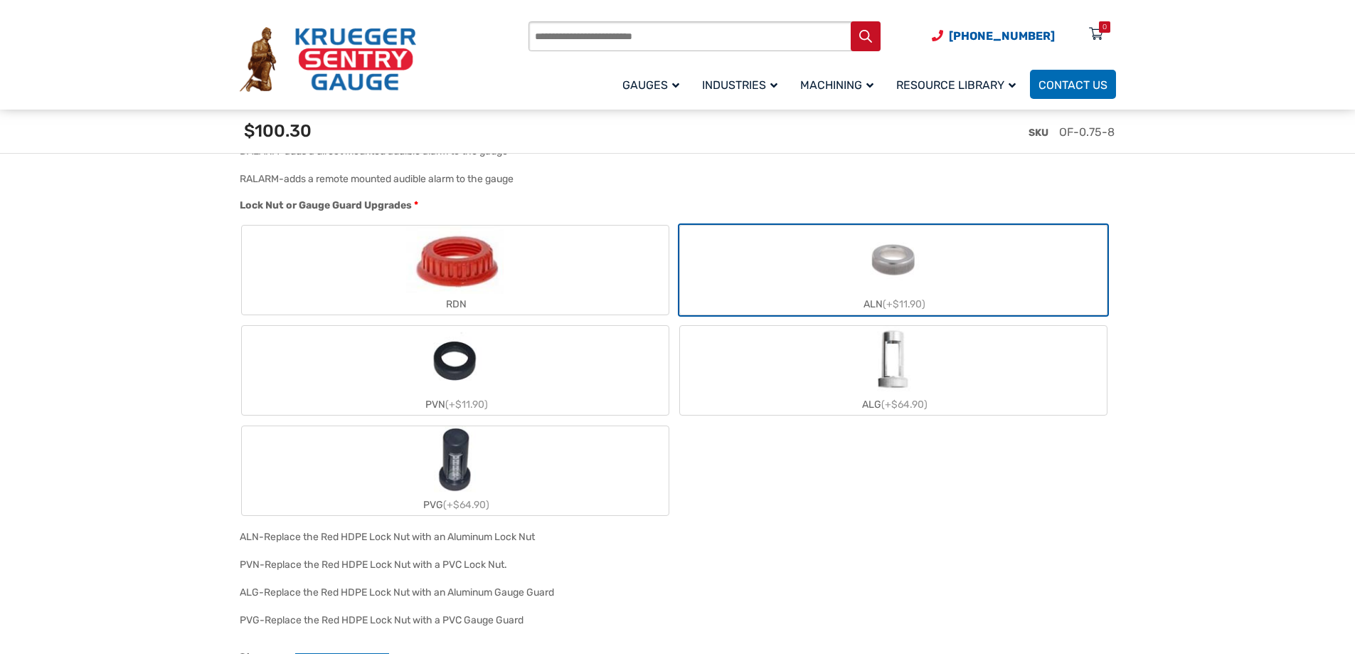
scroll to position [1778, 0]
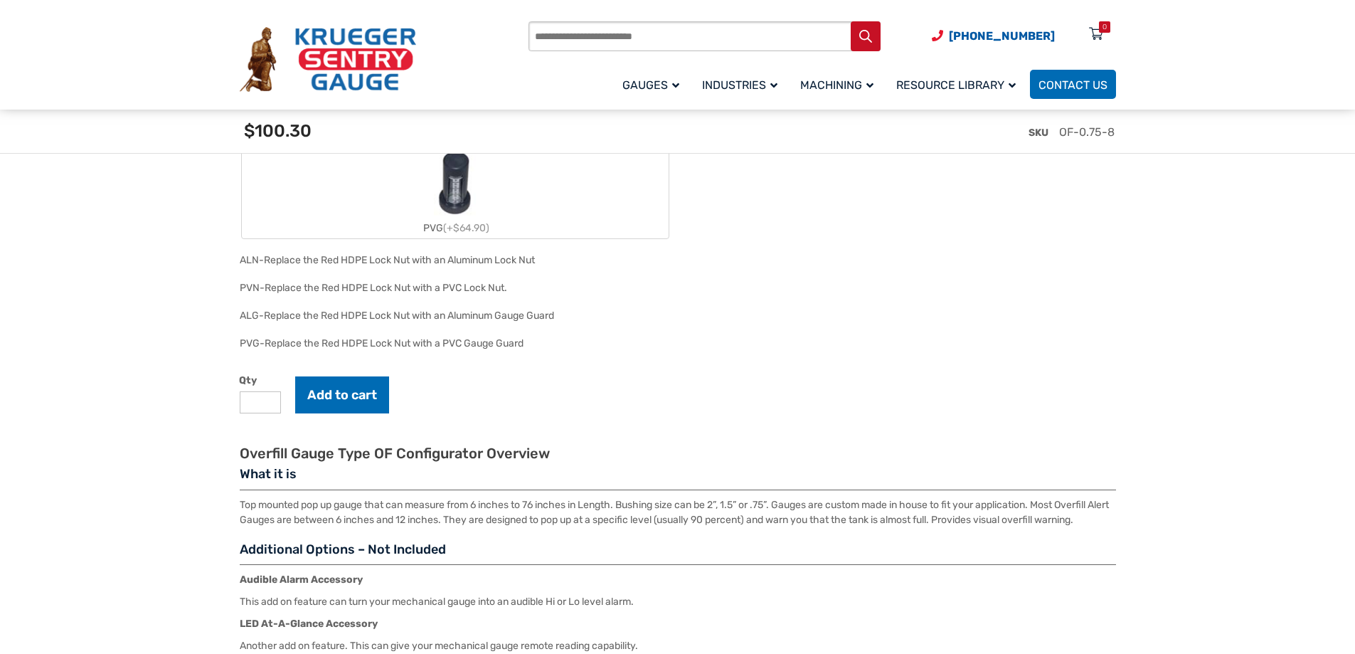
click at [269, 400] on input "*" at bounding box center [260, 402] width 41 height 22
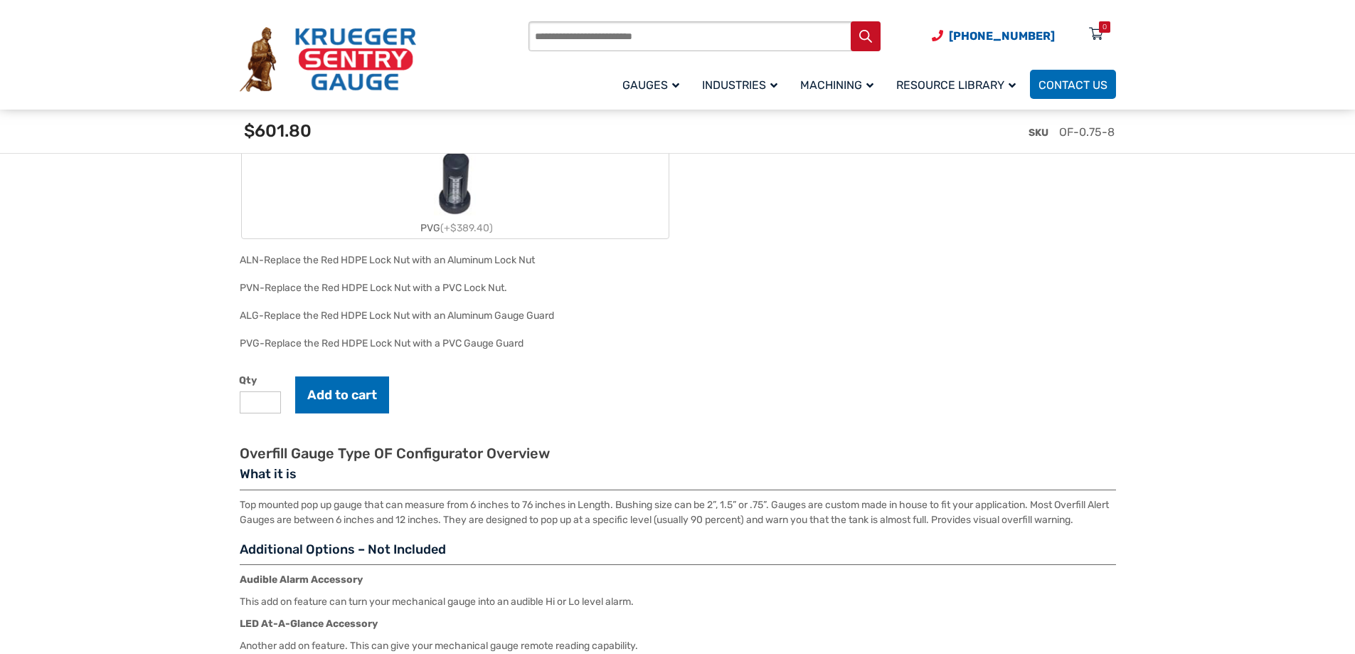
click at [269, 400] on input "*" at bounding box center [260, 402] width 41 height 22
type input "**"
click at [269, 400] on input "**" at bounding box center [260, 402] width 41 height 22
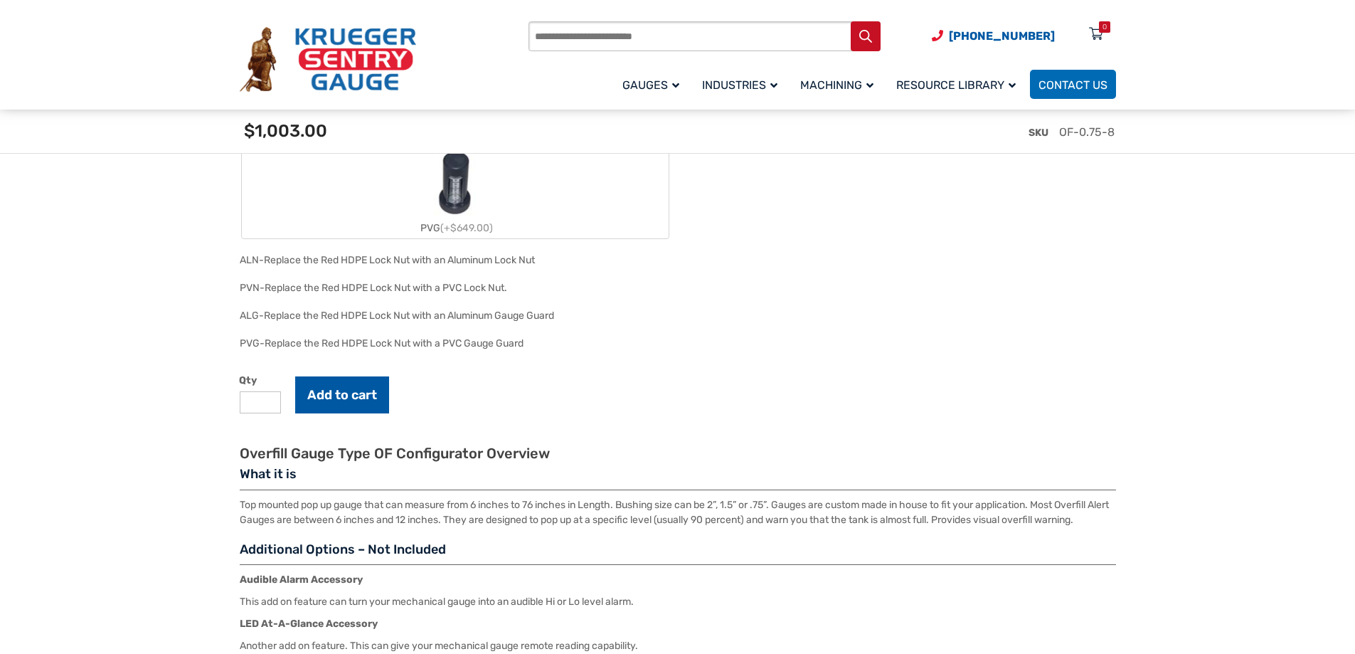
click at [339, 397] on button "Add to cart" at bounding box center [342, 394] width 94 height 37
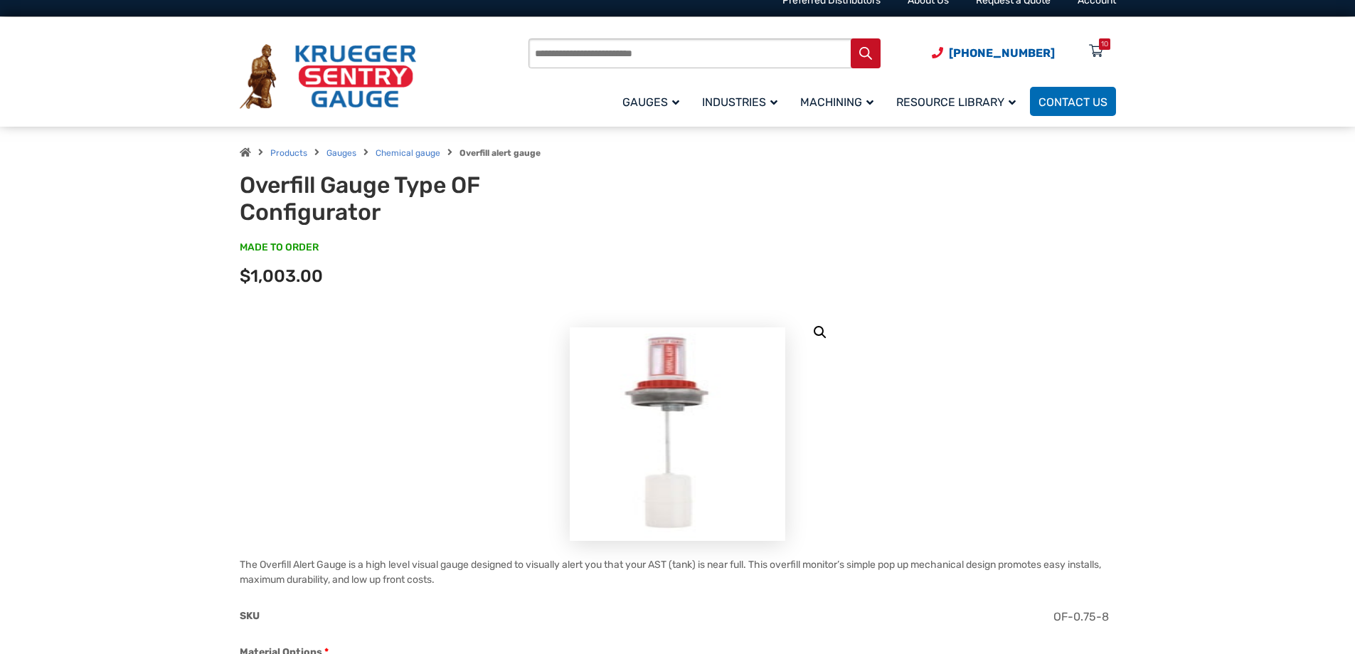
scroll to position [0, 0]
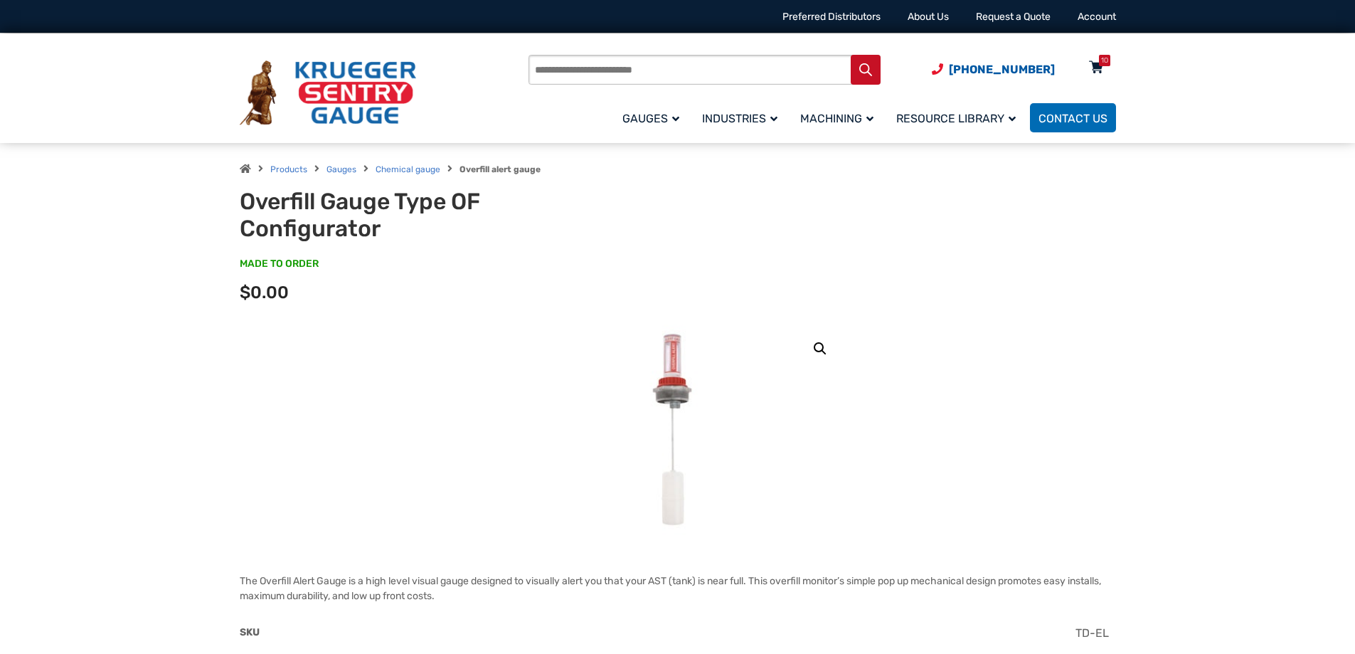
click at [1097, 63] on icon at bounding box center [1096, 68] width 14 height 23
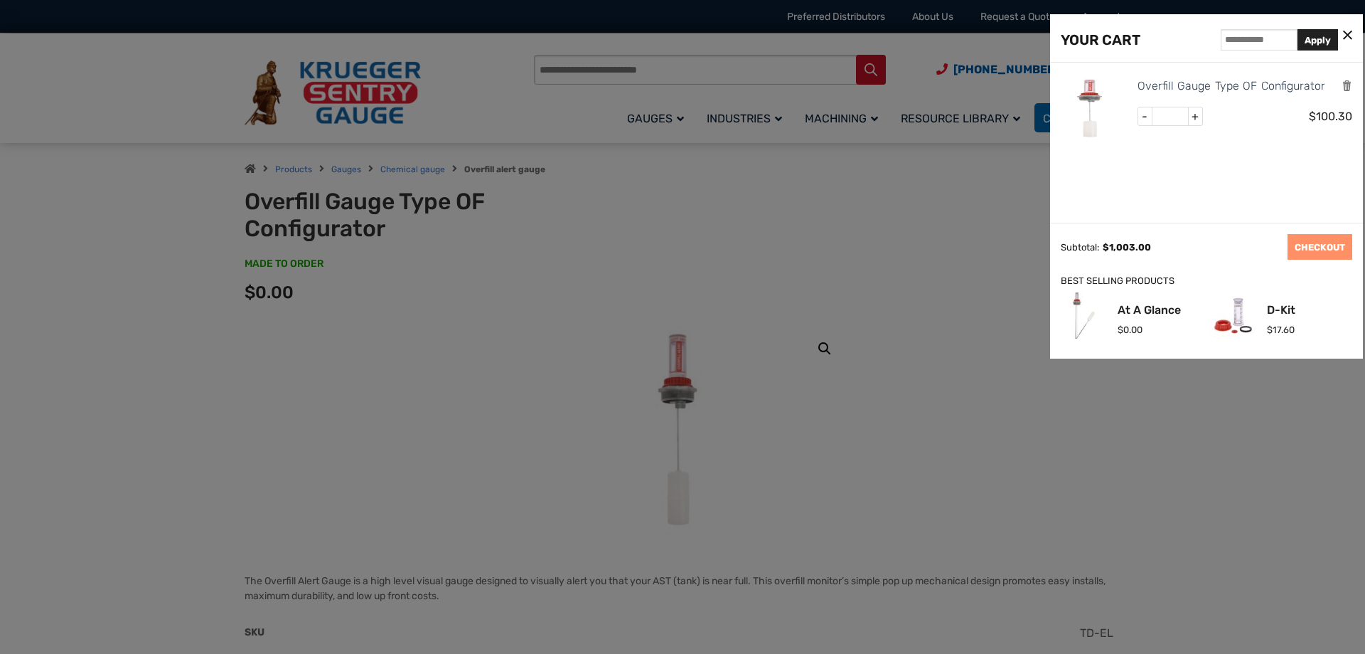
click at [899, 228] on div at bounding box center [682, 327] width 1365 height 654
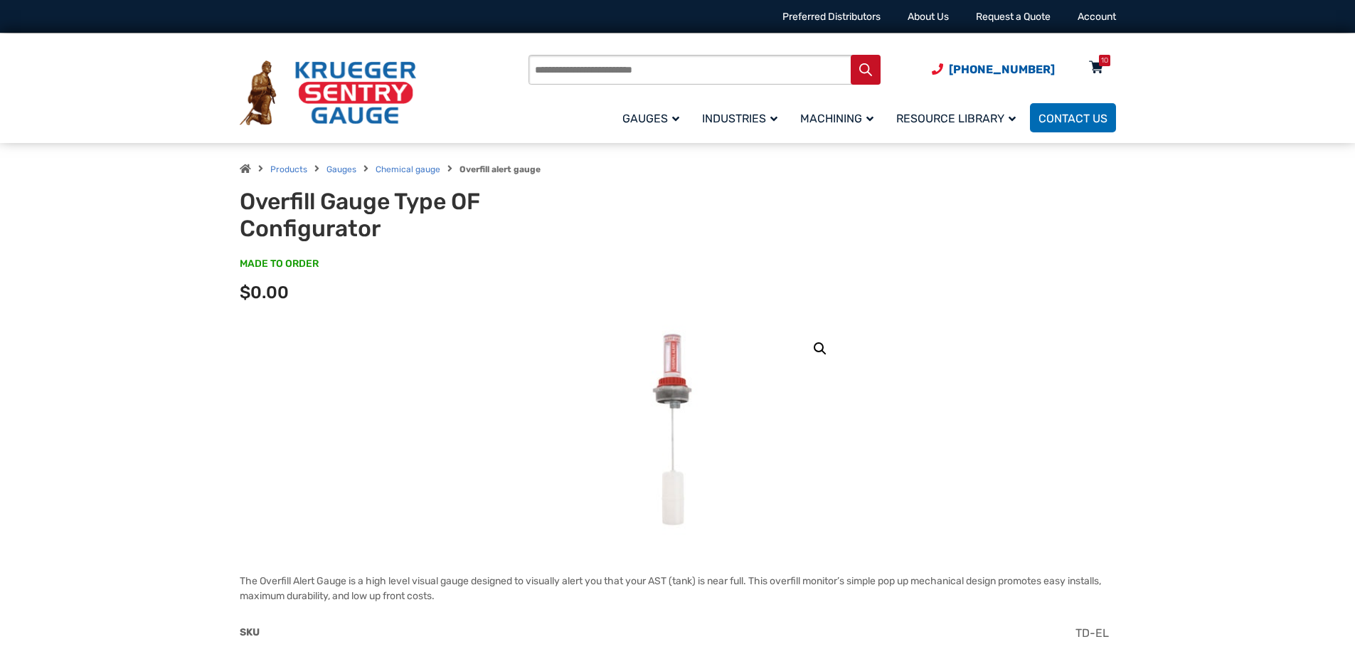
click at [1101, 64] on div "10" at bounding box center [1104, 60] width 7 height 11
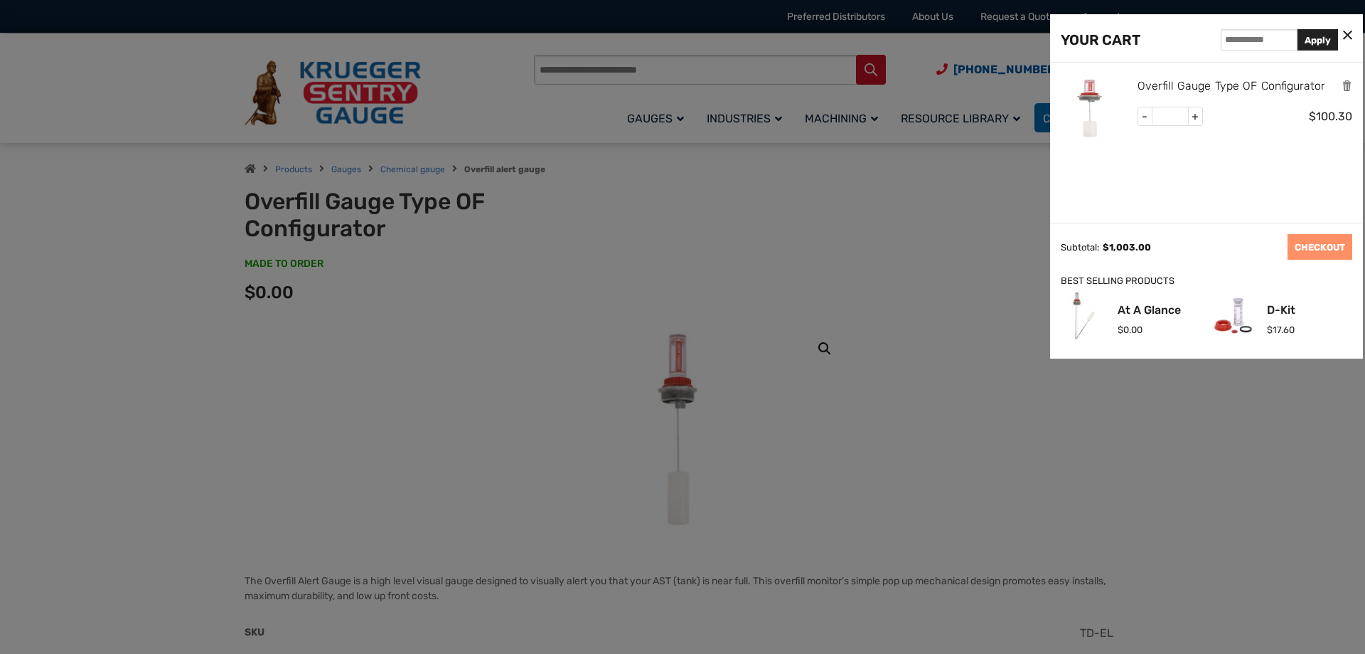
click at [1215, 90] on link "Overfill Gauge Type OF Configurator" at bounding box center [1232, 86] width 188 height 18
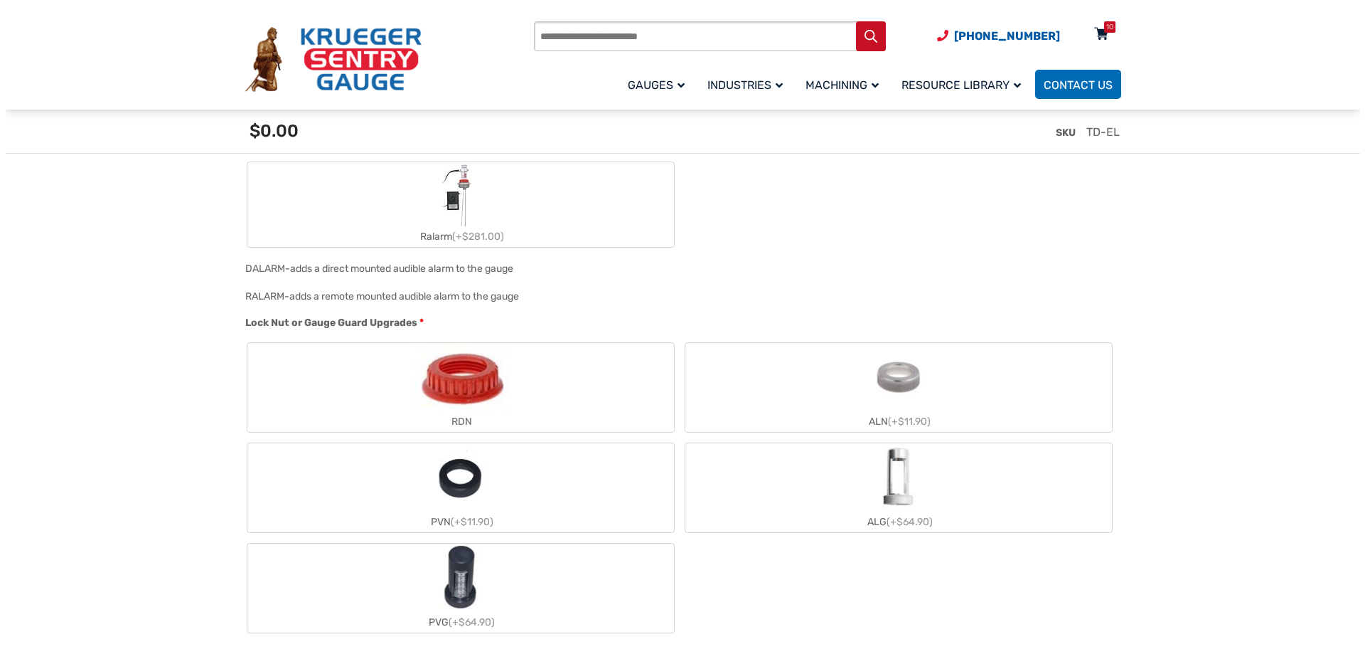
scroll to position [1351, 0]
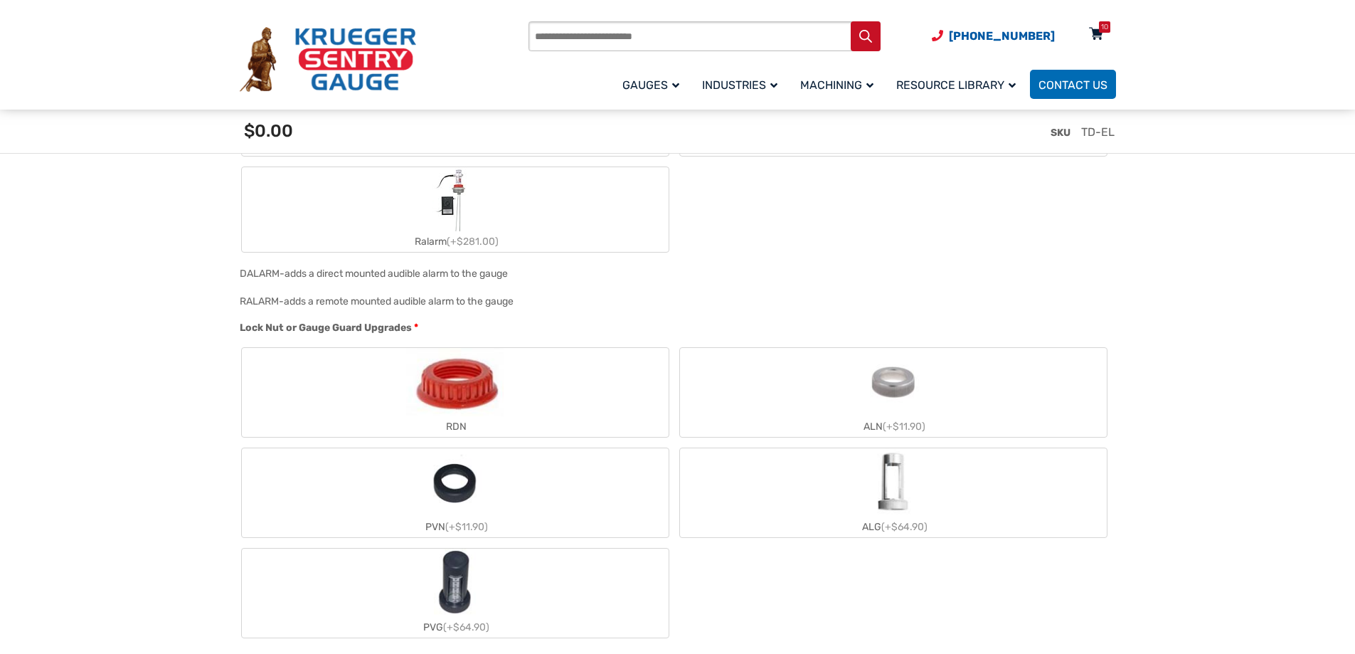
click at [1103, 37] on div "10" at bounding box center [1096, 37] width 36 height 25
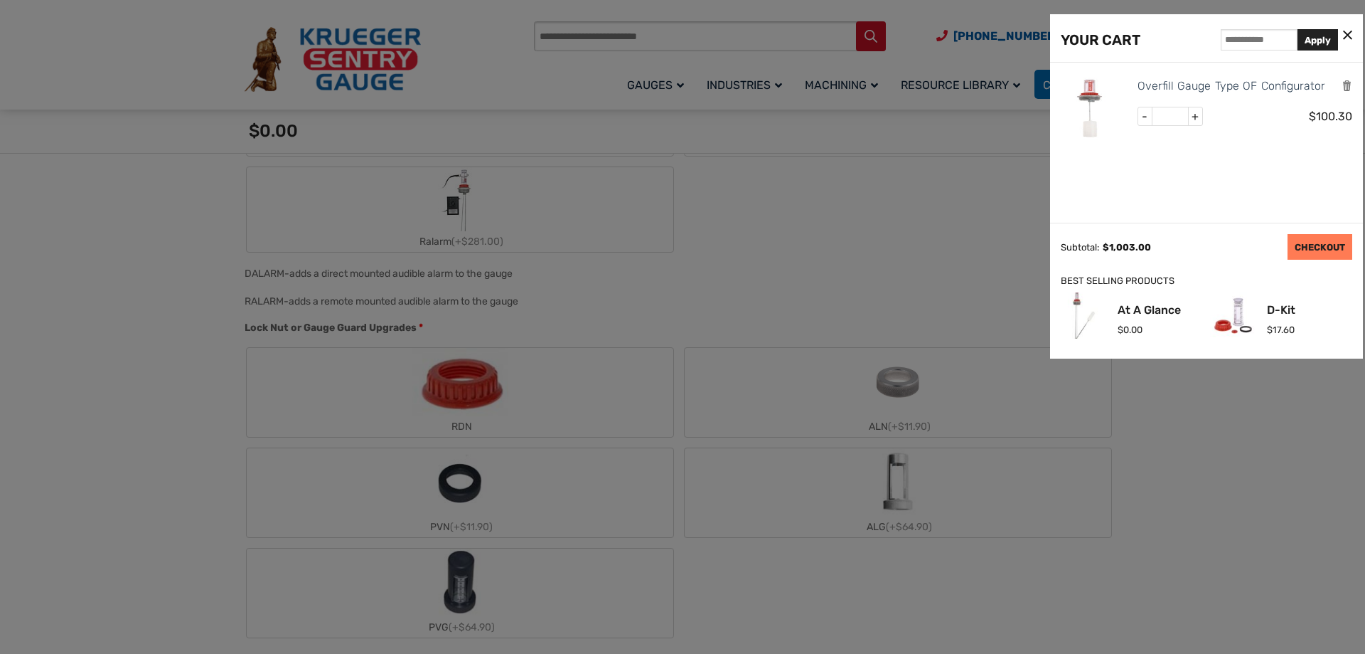
click at [1311, 241] on link "CHECKOUT" at bounding box center [1320, 247] width 65 height 26
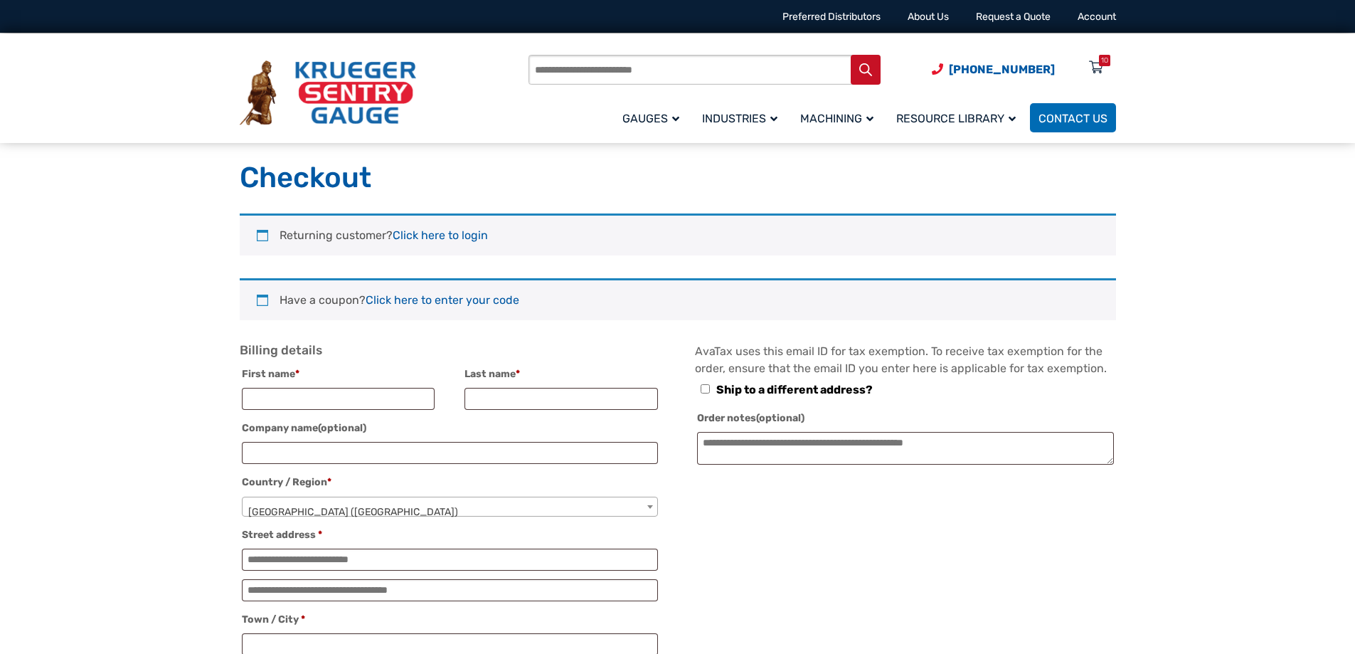
select select "**"
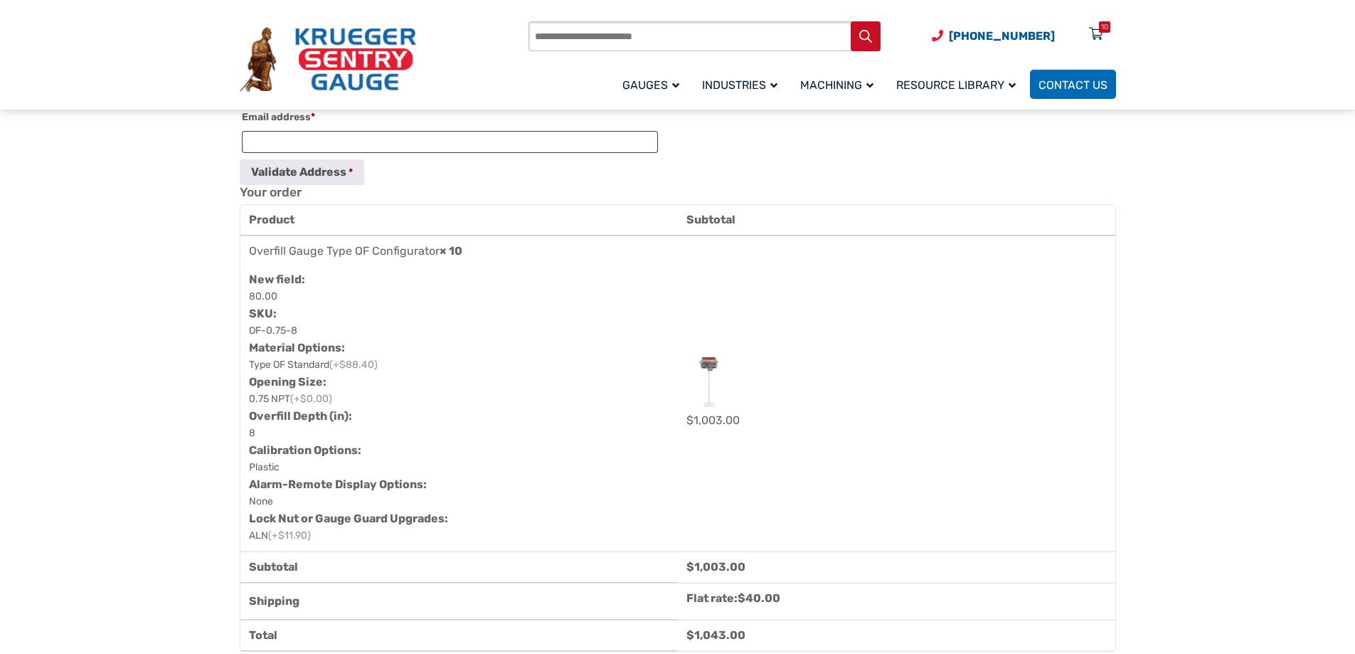
scroll to position [711, 0]
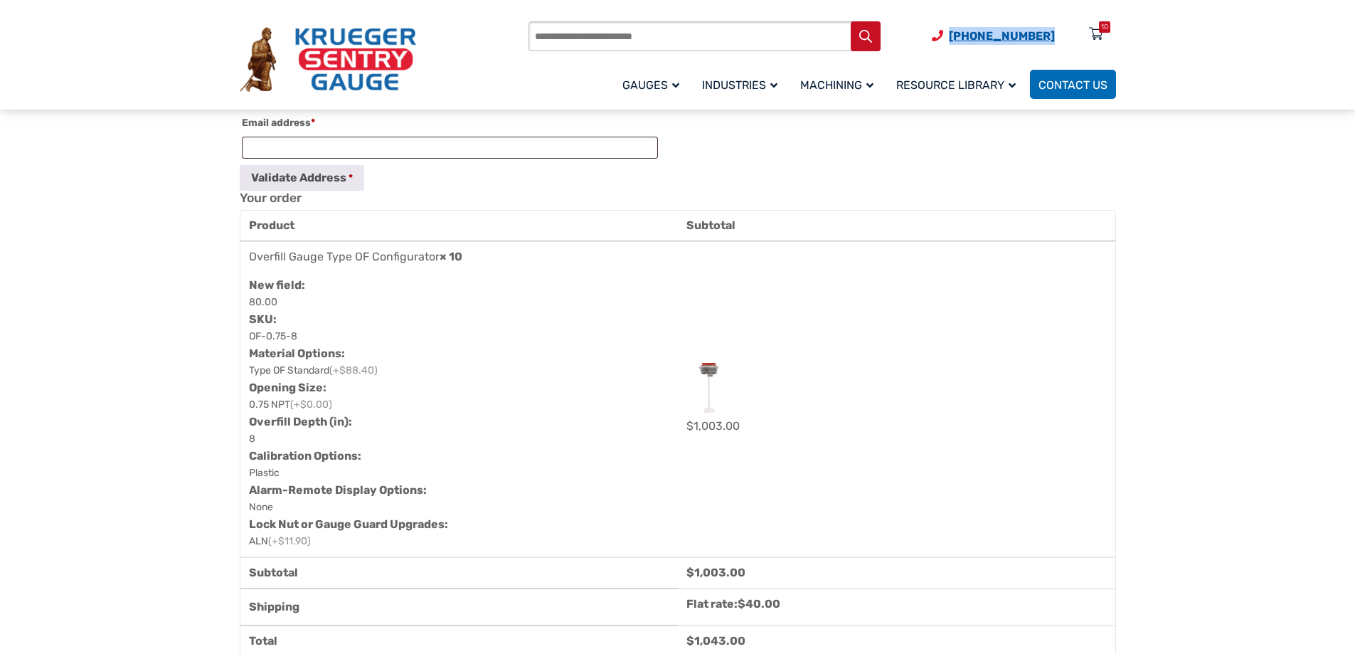
drag, startPoint x: 1064, startPoint y: 34, endPoint x: 962, endPoint y: 35, distance: 101.7
click at [962, 35] on span "(920) 434-8860 Menu 10" at bounding box center [1024, 36] width 184 height 14
copy span "[PHONE_NUMBER]"
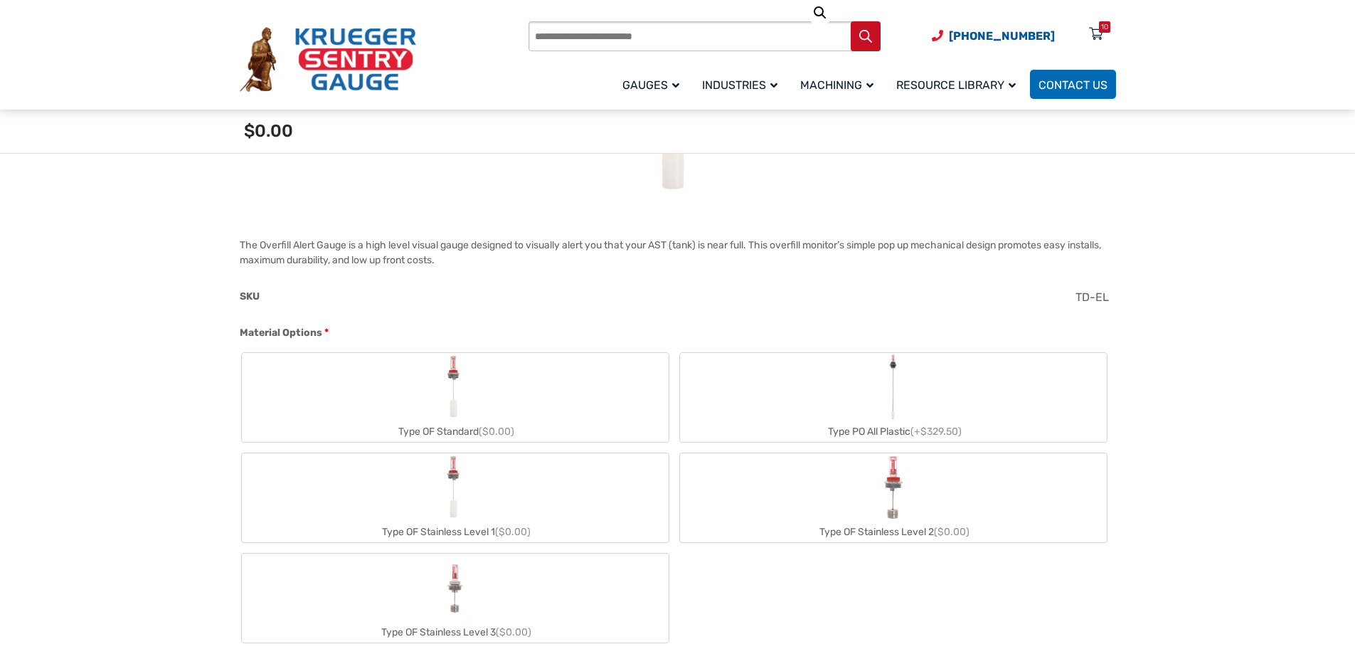
scroll to position [356, 0]
click at [491, 393] on label "Type OF Standard ($0.00)" at bounding box center [455, 396] width 427 height 89
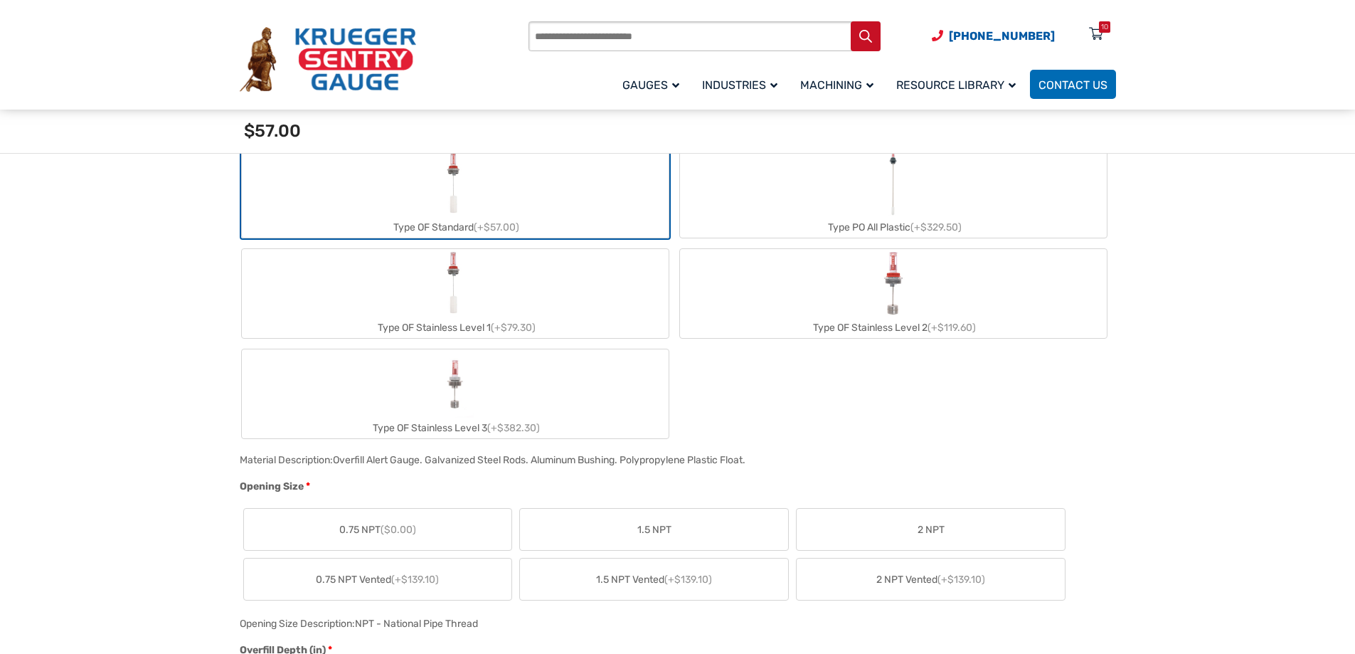
scroll to position [640, 0]
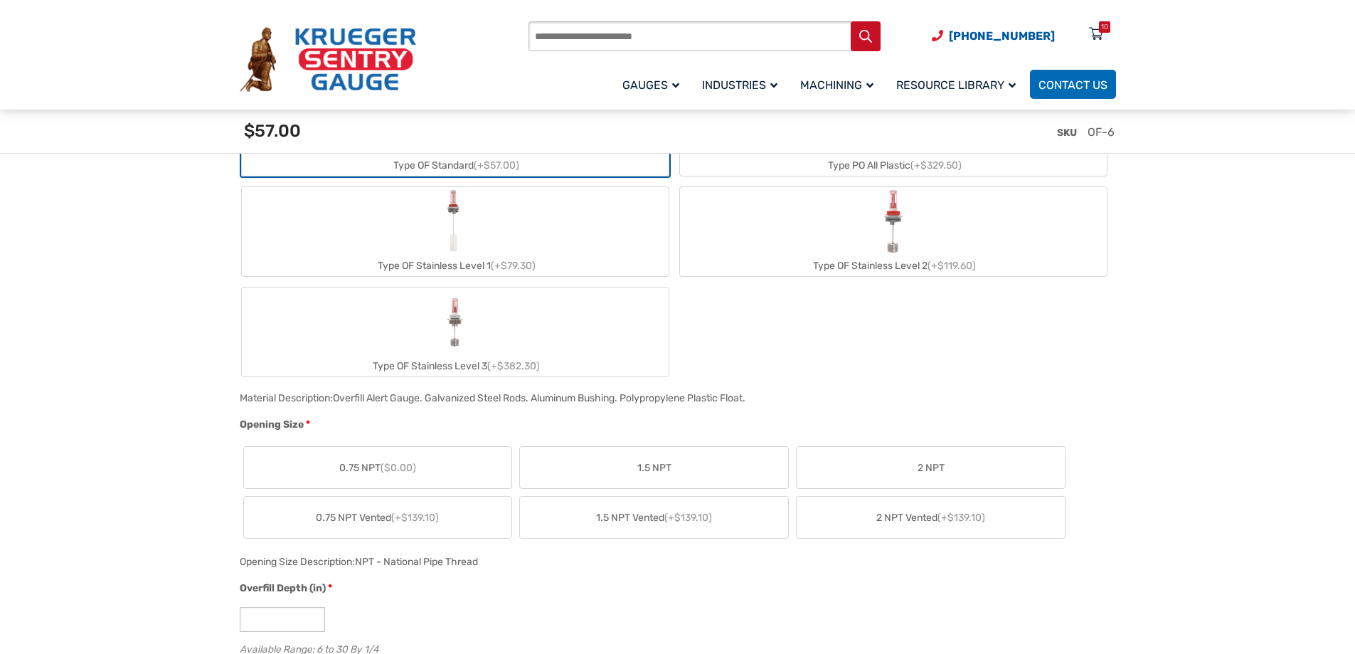
click at [389, 479] on label "0.75 NPT ($0.00)" at bounding box center [378, 467] width 268 height 41
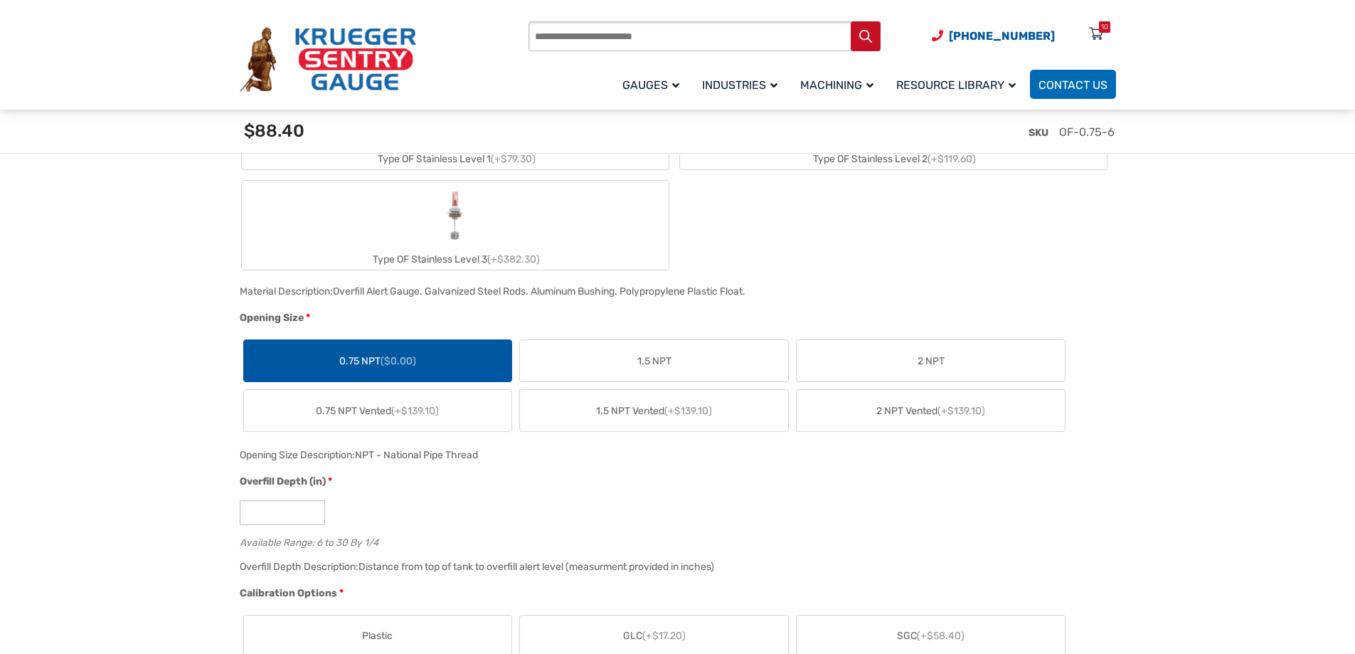
scroll to position [853, 0]
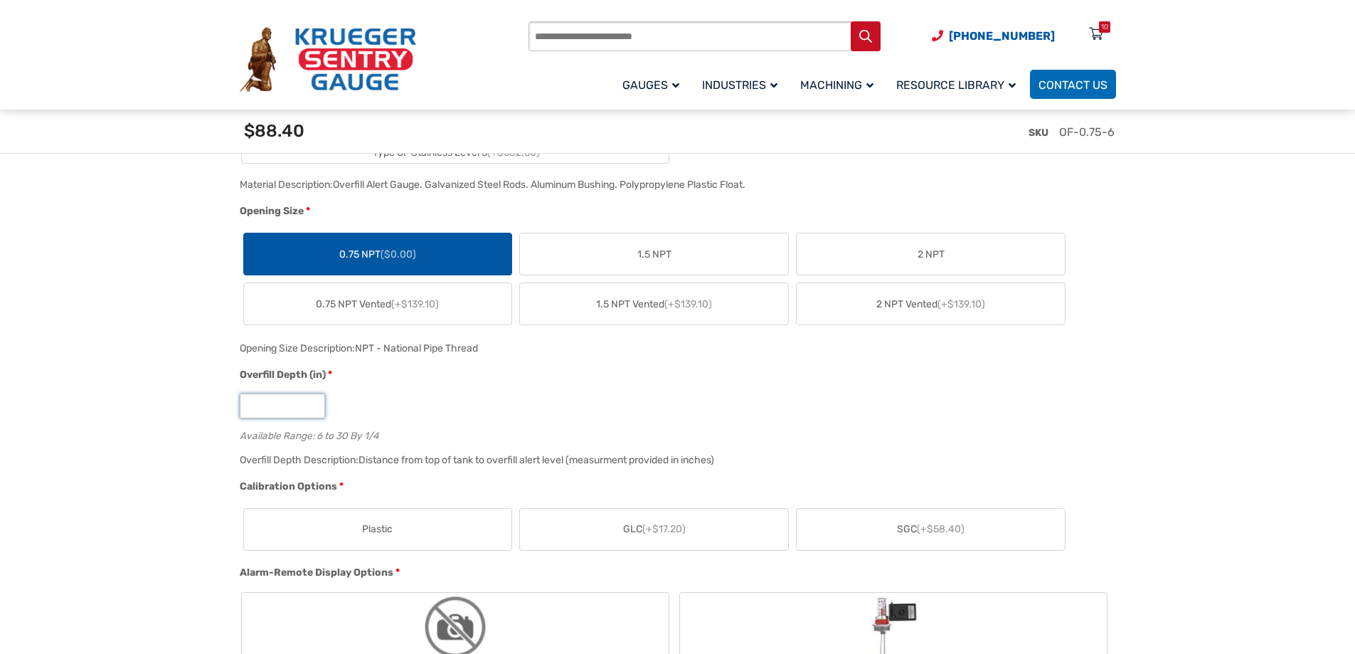
click at [312, 403] on input "*" at bounding box center [282, 405] width 85 height 25
type input "*"
click at [312, 403] on input "*" at bounding box center [282, 405] width 85 height 25
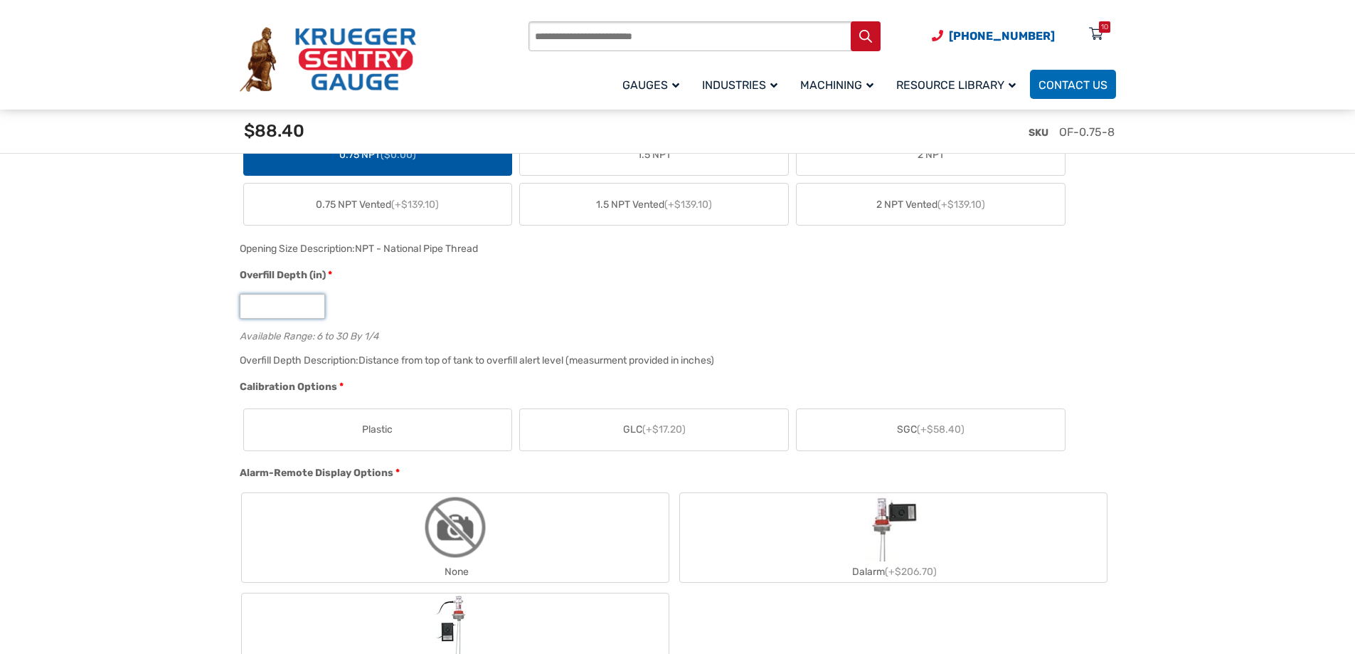
scroll to position [996, 0]
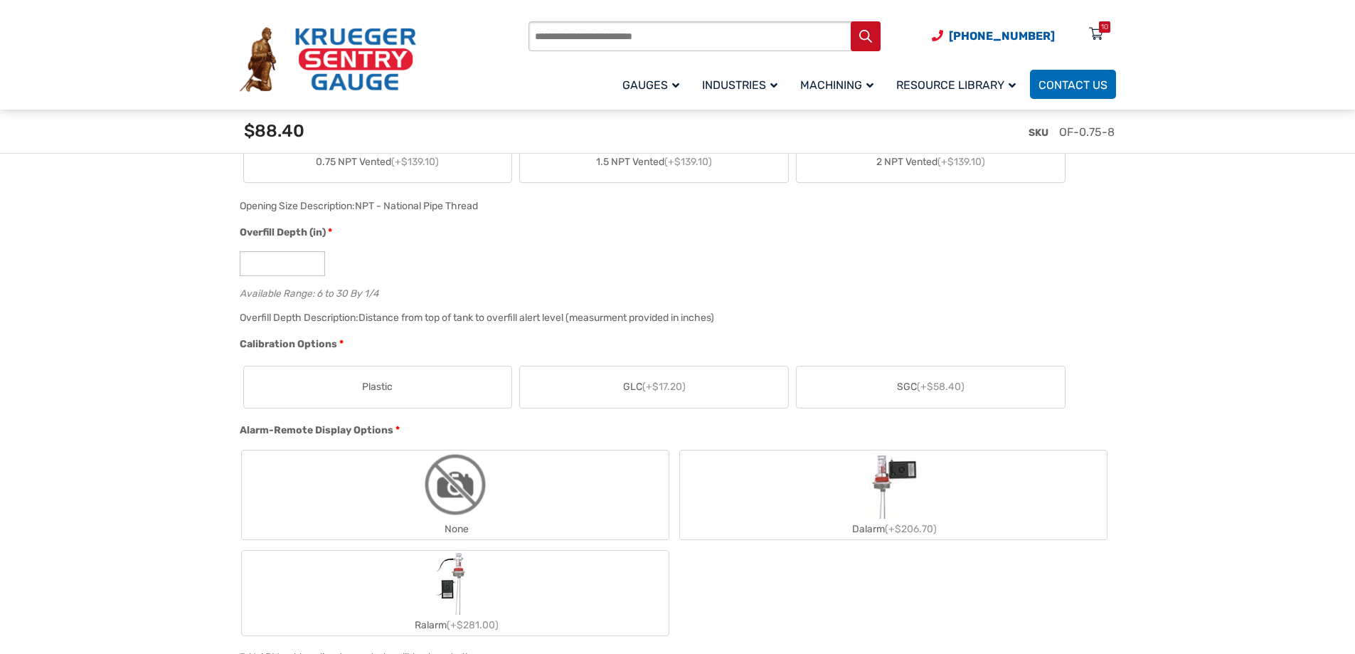
click at [403, 391] on label "Plastic" at bounding box center [378, 386] width 268 height 41
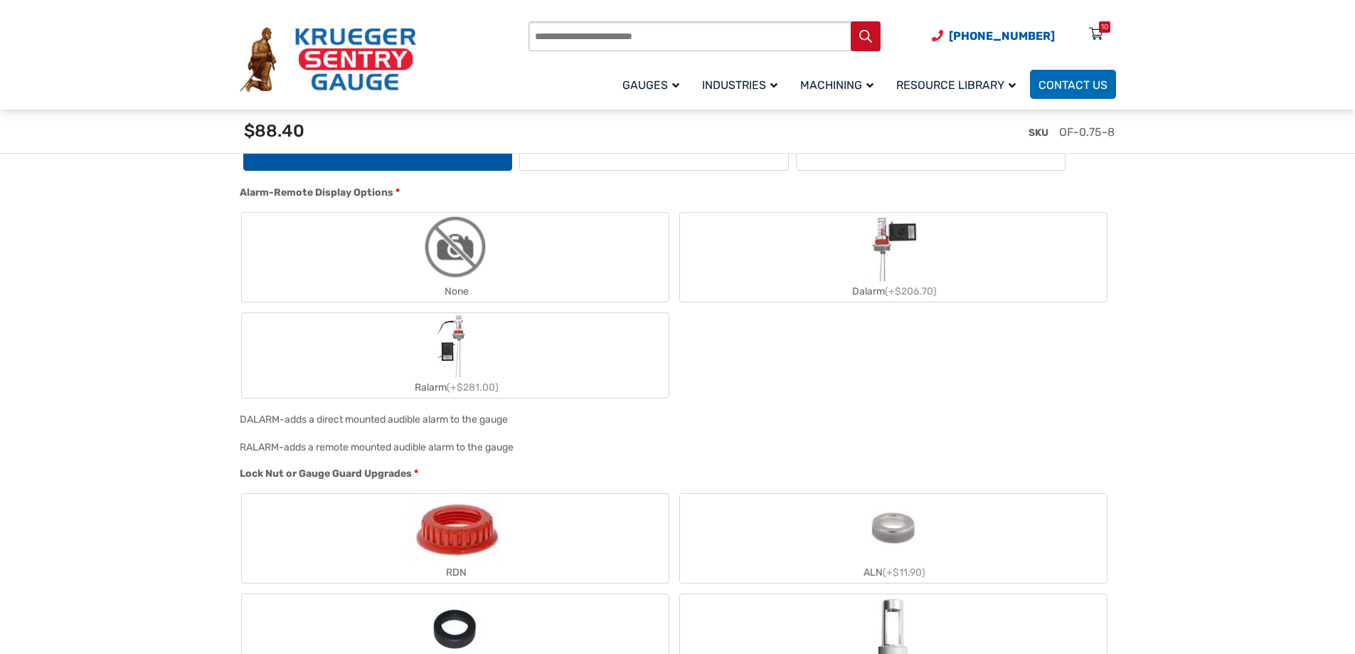
scroll to position [1280, 0]
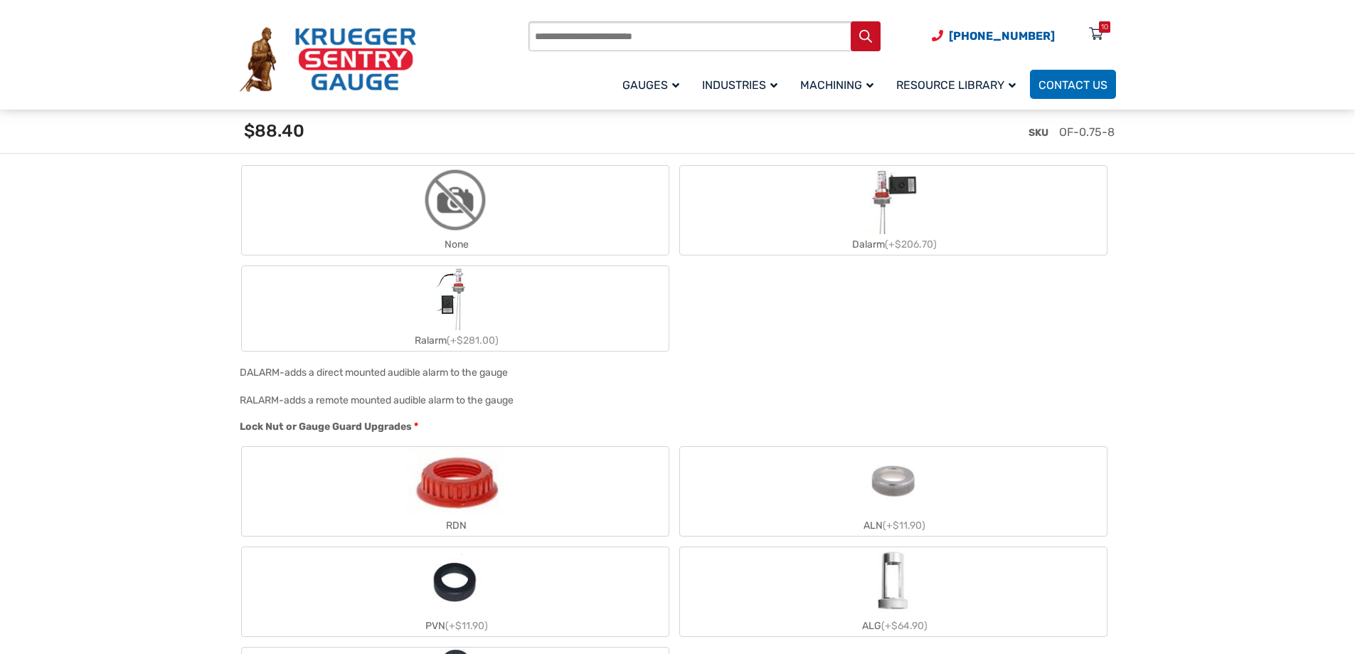
click at [523, 215] on label "None" at bounding box center [455, 210] width 427 height 89
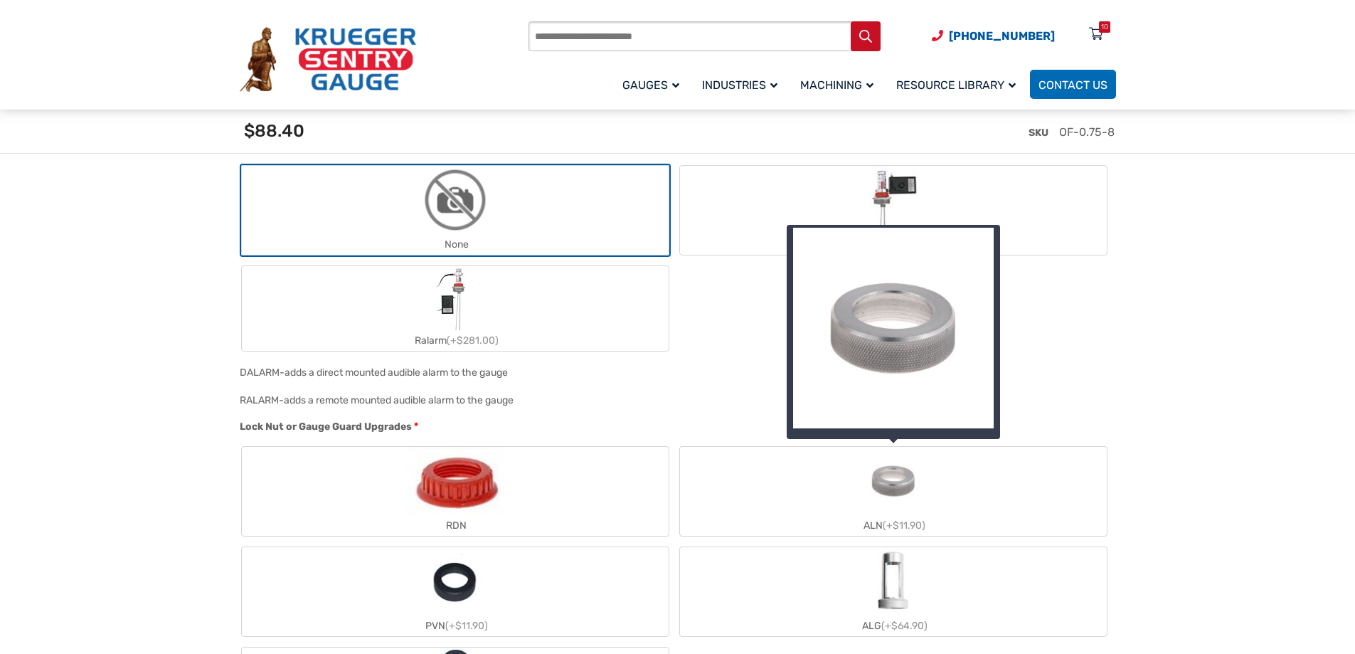
click at [890, 469] on img "ALN" at bounding box center [893, 481] width 68 height 68
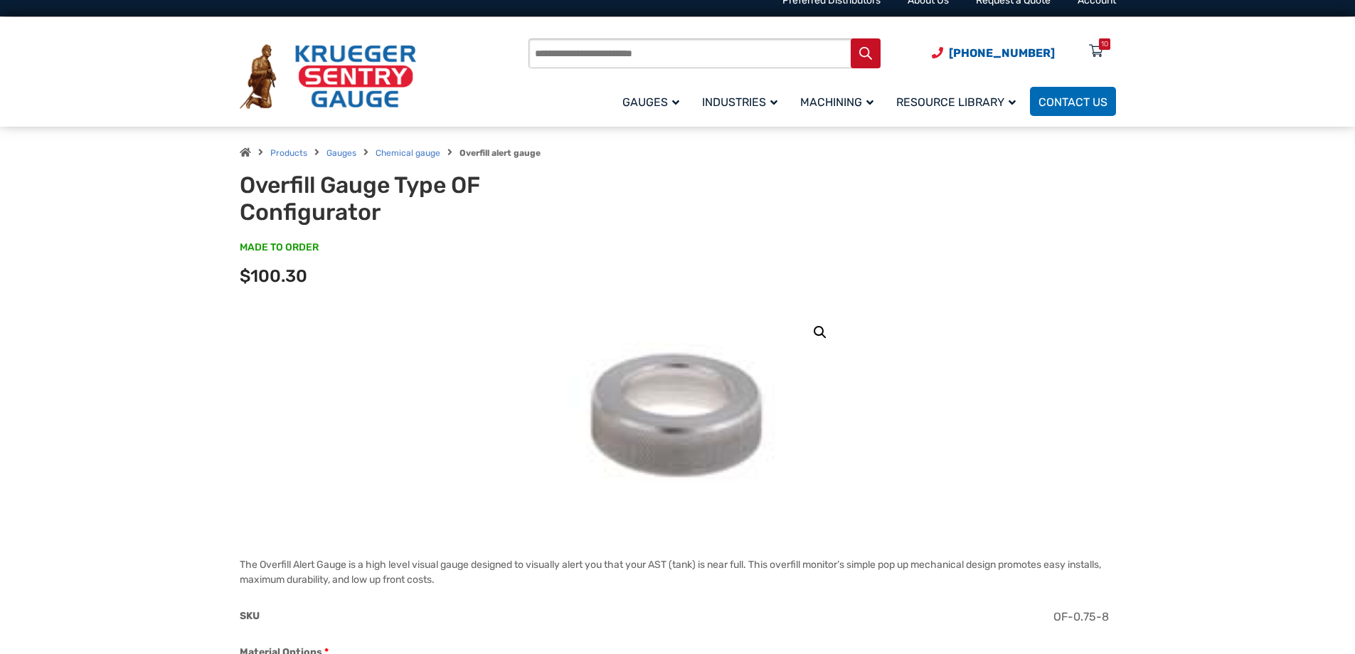
scroll to position [0, 0]
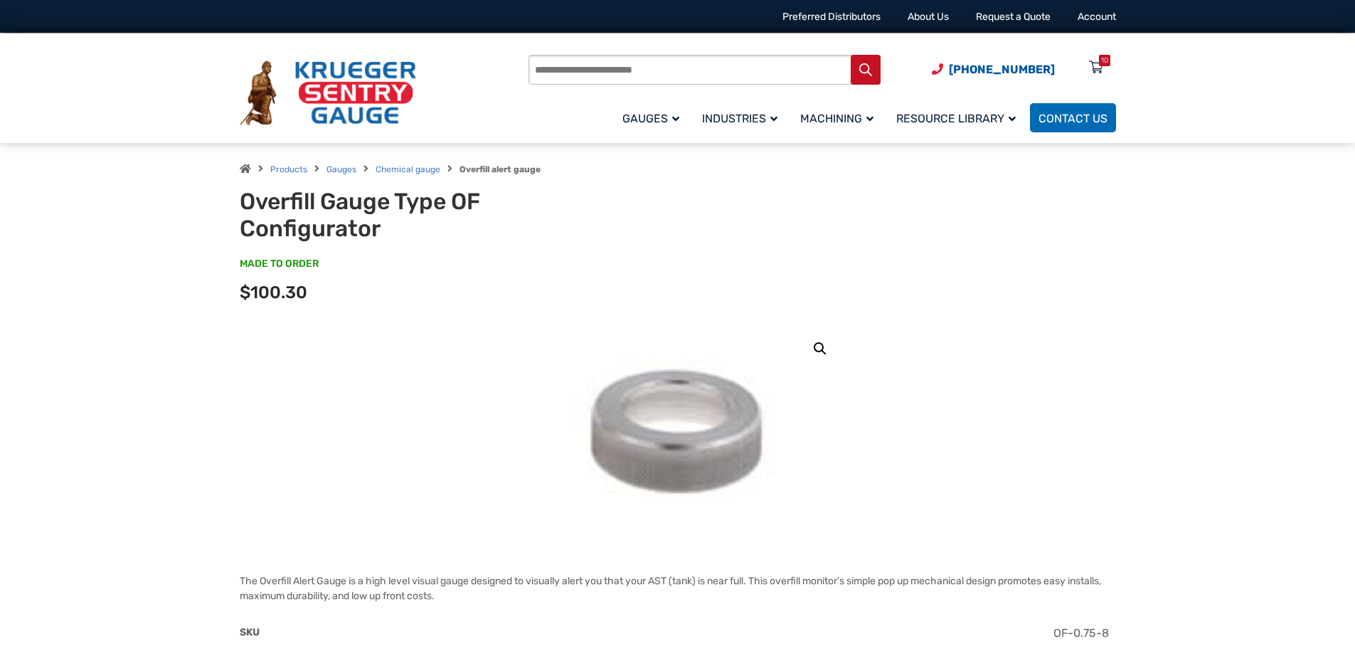
click at [347, 97] on img at bounding box center [328, 92] width 176 height 65
